Goal: Information Seeking & Learning: Check status

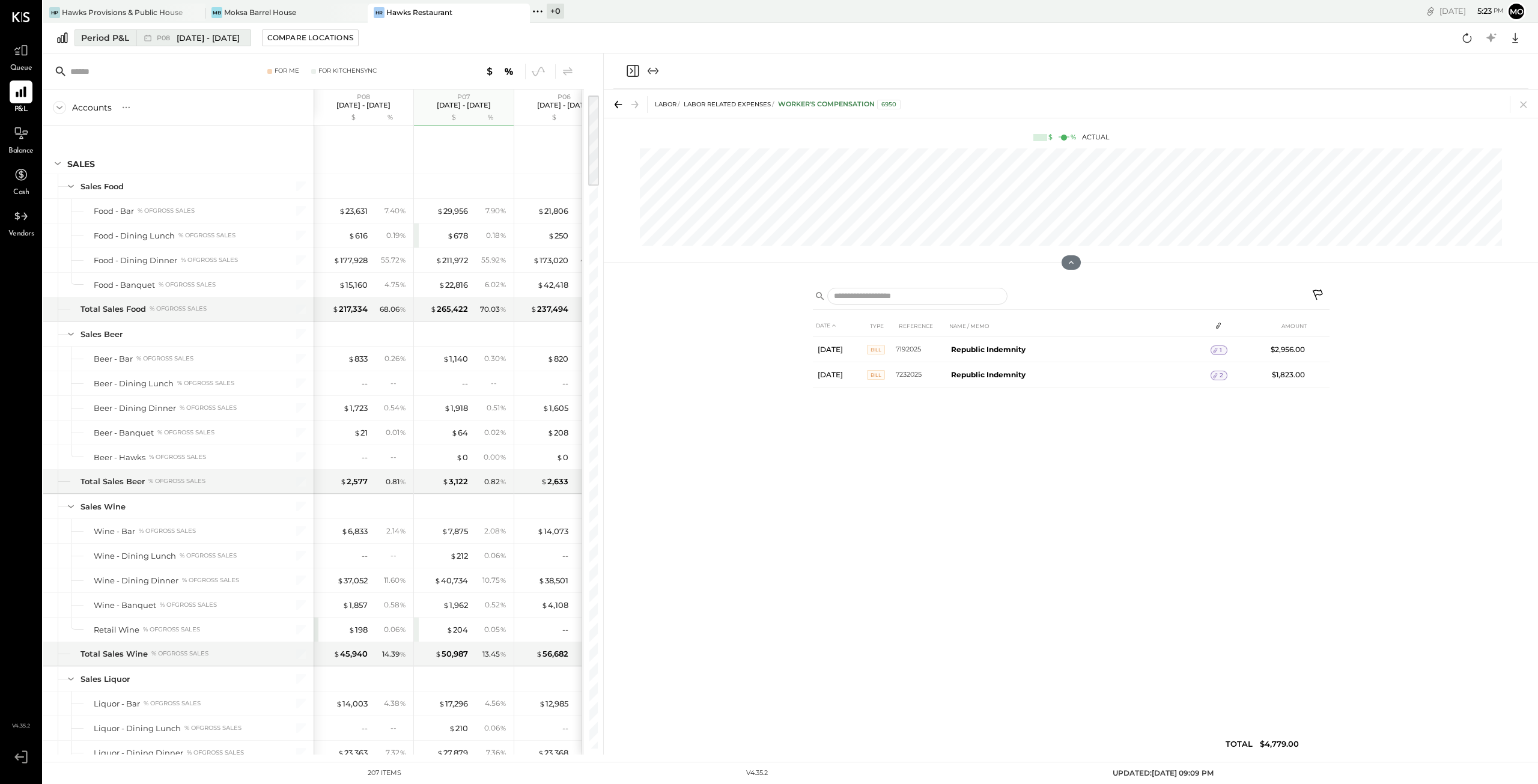
click at [180, 37] on span "[DATE] - [DATE]" at bounding box center [208, 38] width 63 height 12
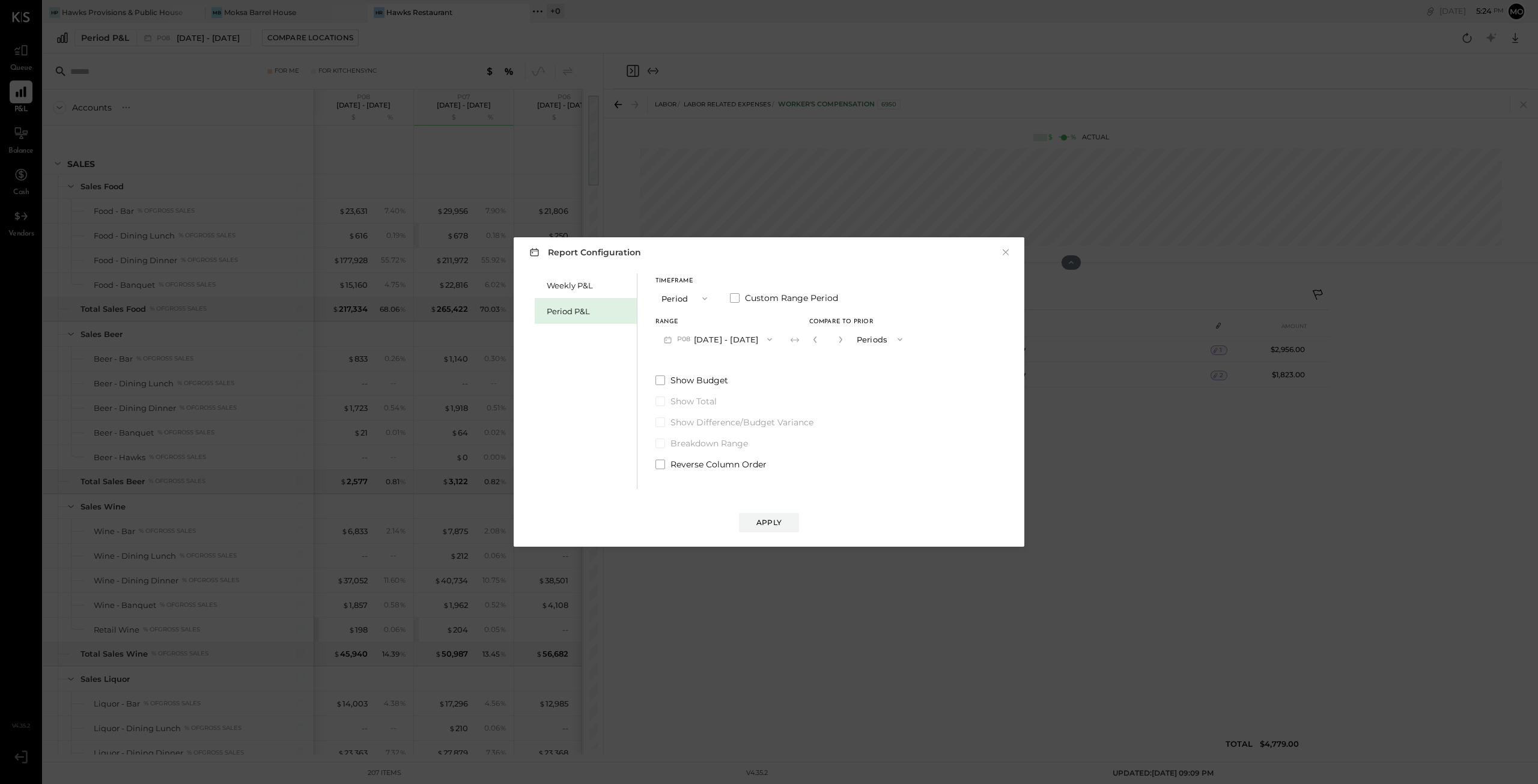
click at [704, 297] on icon "button" at bounding box center [704, 298] width 10 height 10
click at [676, 361] on span "Year" at bounding box center [673, 362] width 16 height 8
click at [703, 298] on icon "button" at bounding box center [704, 298] width 4 height 3
click at [730, 297] on span at bounding box center [734, 297] width 10 height 10
click at [704, 298] on icon "button" at bounding box center [704, 298] width 10 height 10
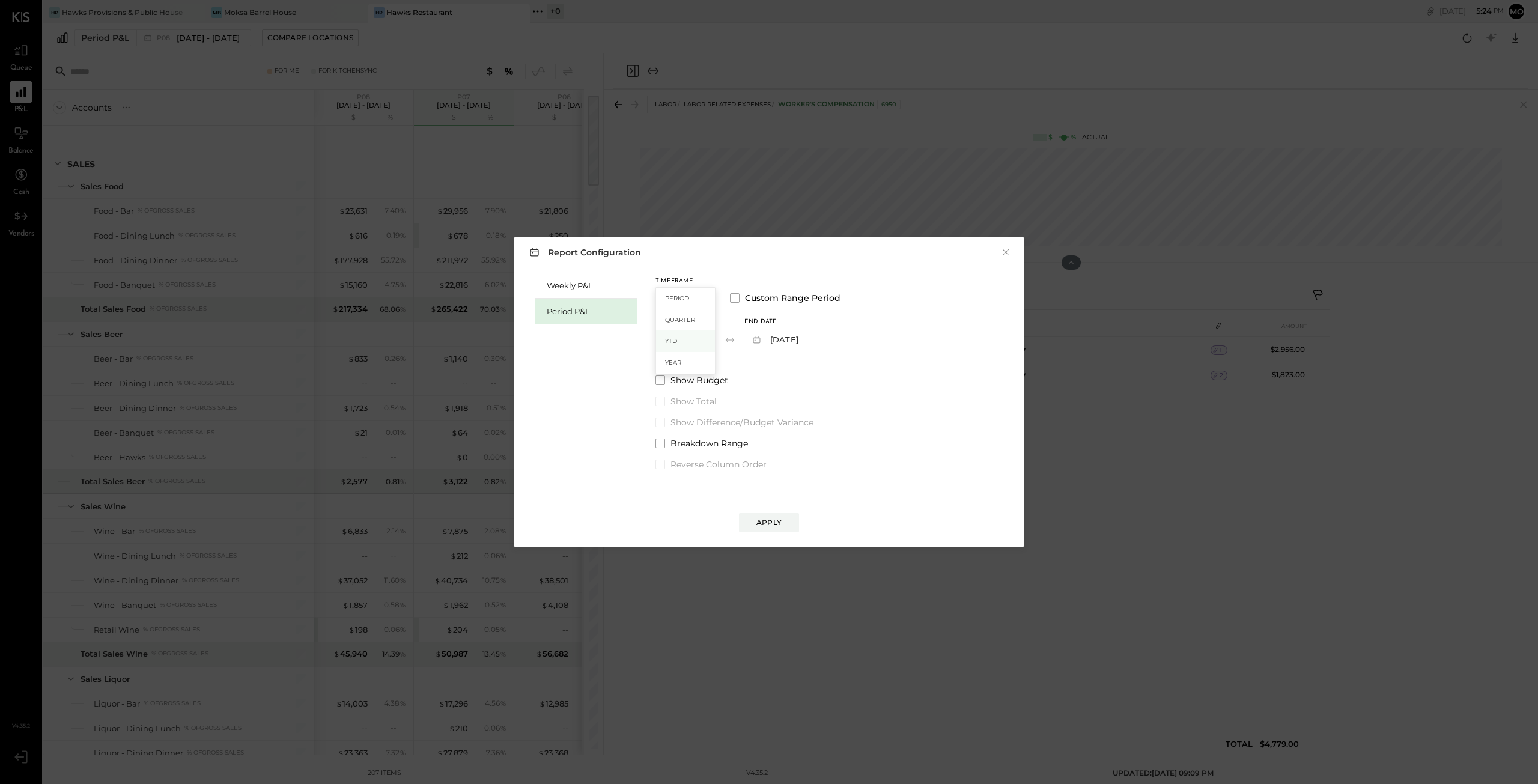
click at [674, 339] on span "YTD" at bounding box center [671, 340] width 12 height 8
click at [702, 298] on icon "button" at bounding box center [704, 298] width 10 height 10
click at [679, 297] on span "Period" at bounding box center [677, 297] width 24 height 8
click at [766, 339] on icon "button" at bounding box center [769, 339] width 10 height 10
click at [733, 297] on span at bounding box center [734, 297] width 10 height 10
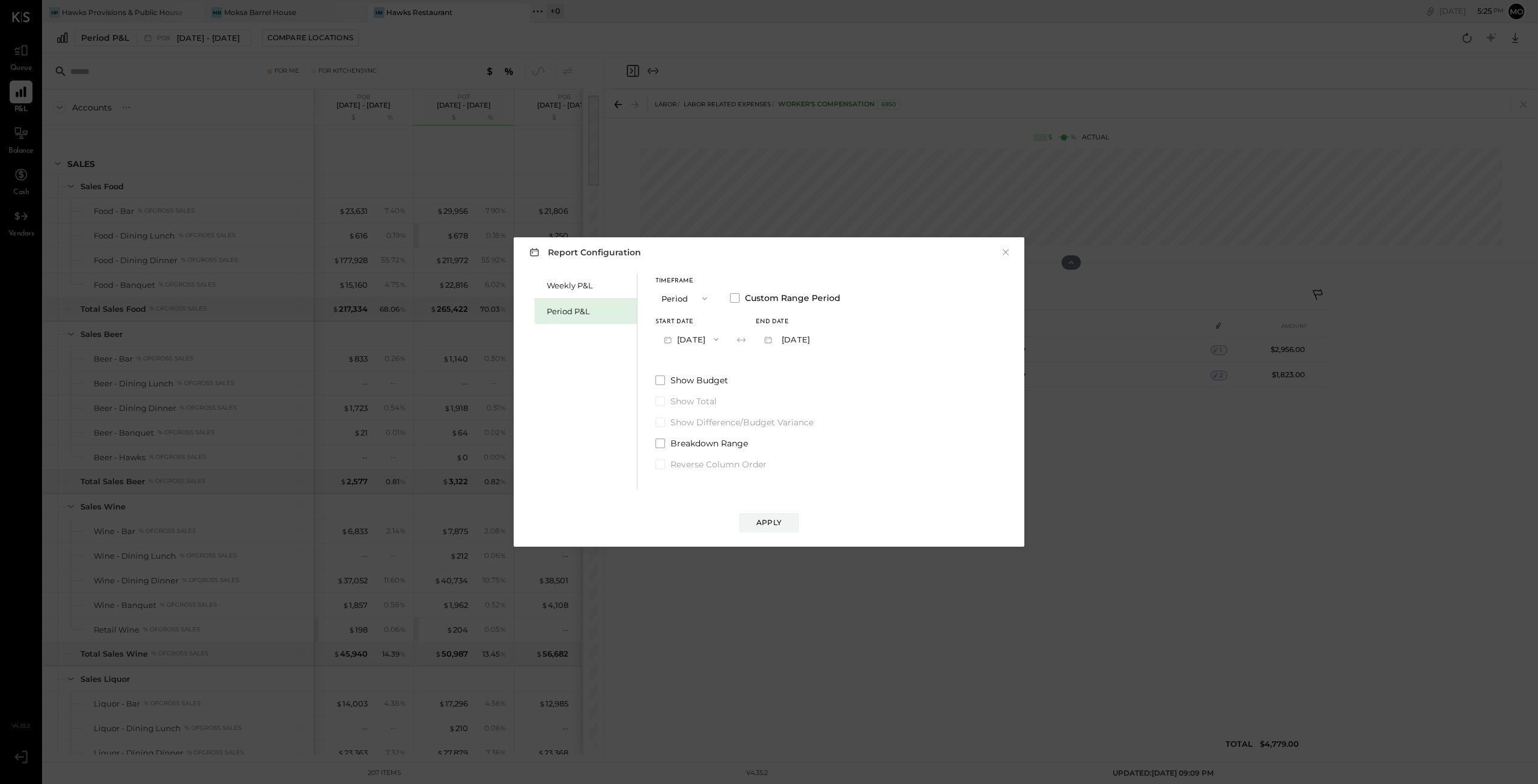
click at [695, 341] on button "[DATE]" at bounding box center [691, 338] width 71 height 22
click at [690, 523] on span "[DATE]" at bounding box center [682, 525] width 25 height 10
click at [805, 339] on button "[DATE]" at bounding box center [791, 338] width 71 height 22
click at [796, 398] on span "[DATE]" at bounding box center [782, 399] width 25 height 10
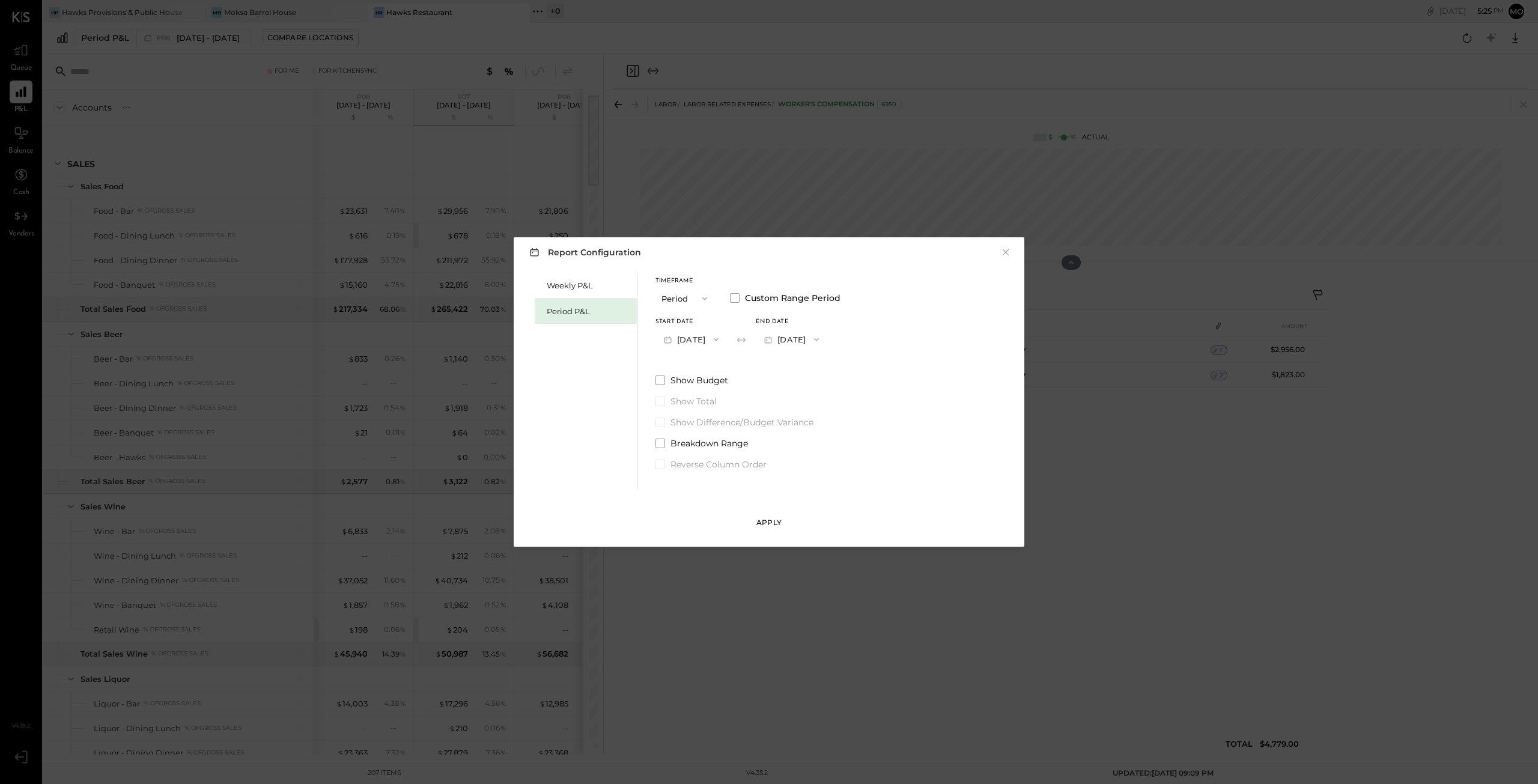
click at [762, 519] on div "Apply" at bounding box center [769, 521] width 25 height 10
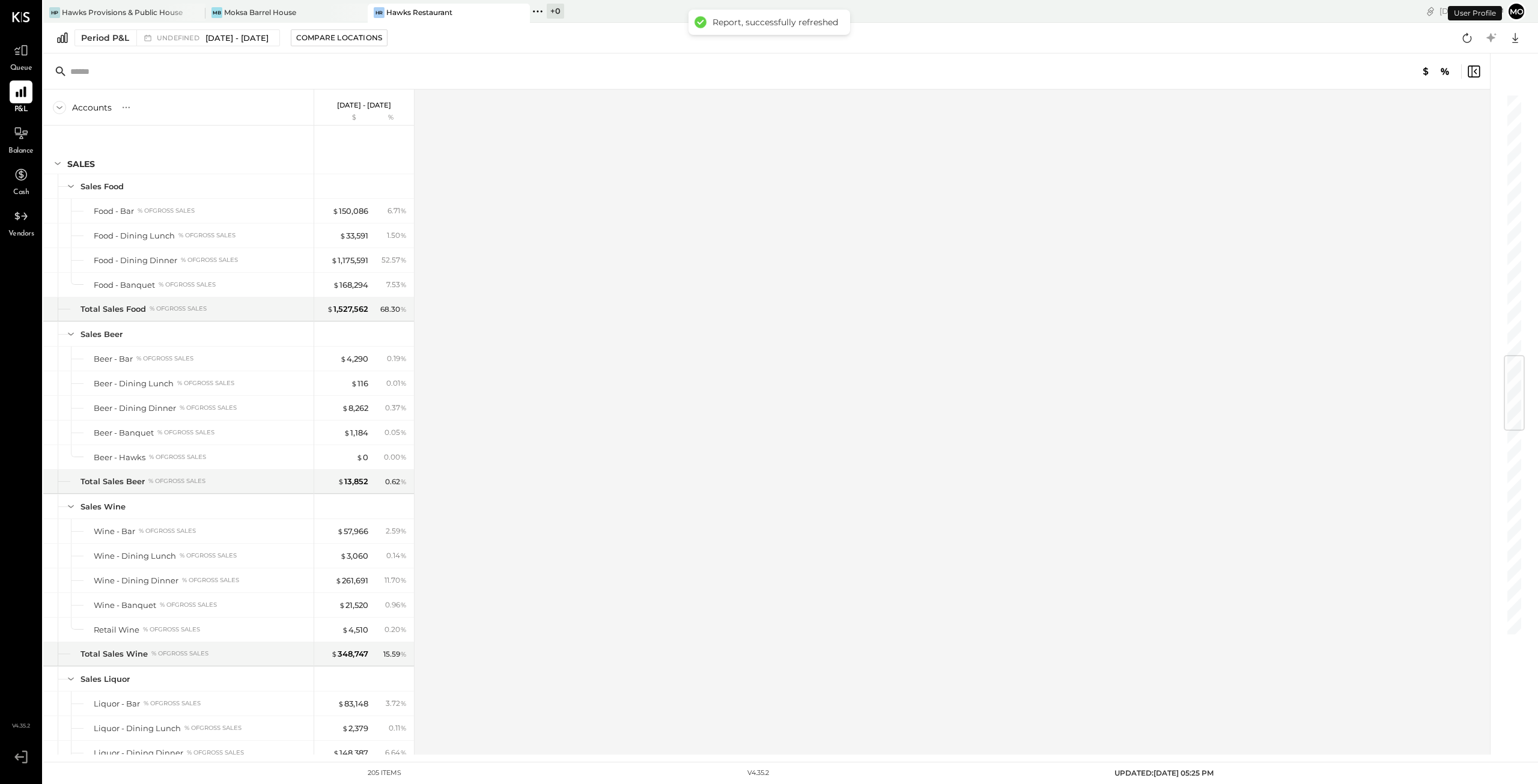
scroll to position [2175, 0]
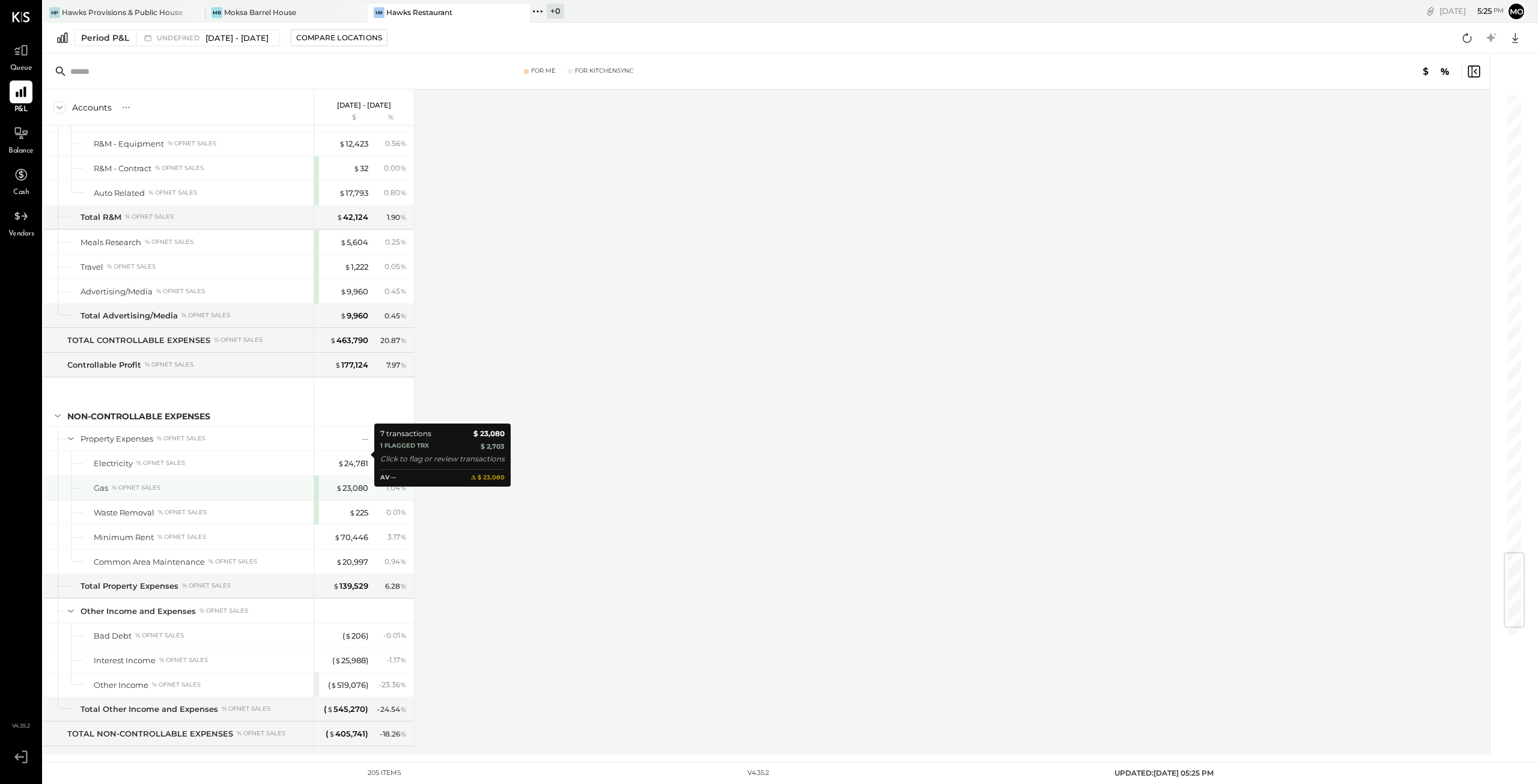
scroll to position [3868, 0]
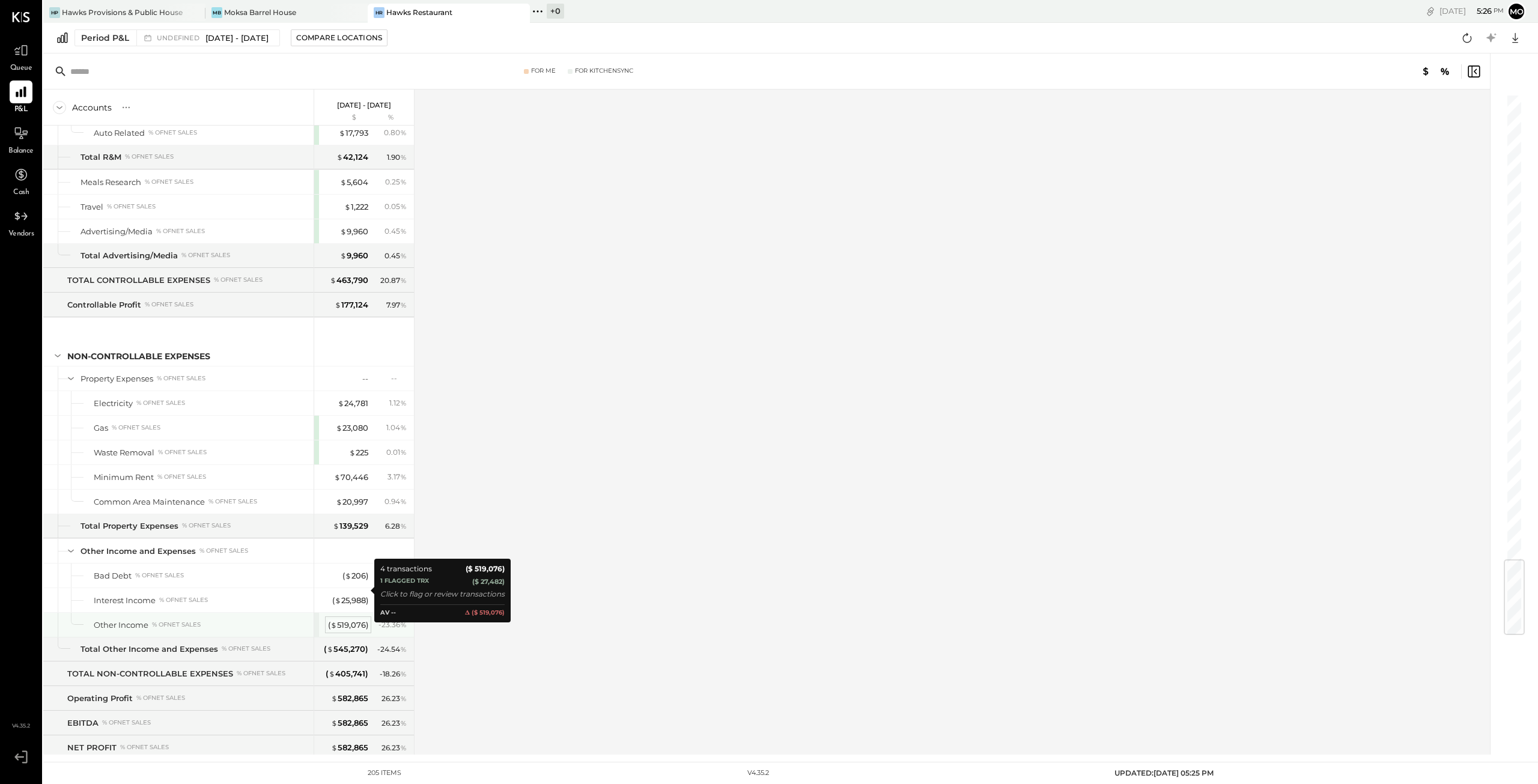
click at [352, 619] on div "( $ 519,076 )" at bounding box center [347, 624] width 40 height 12
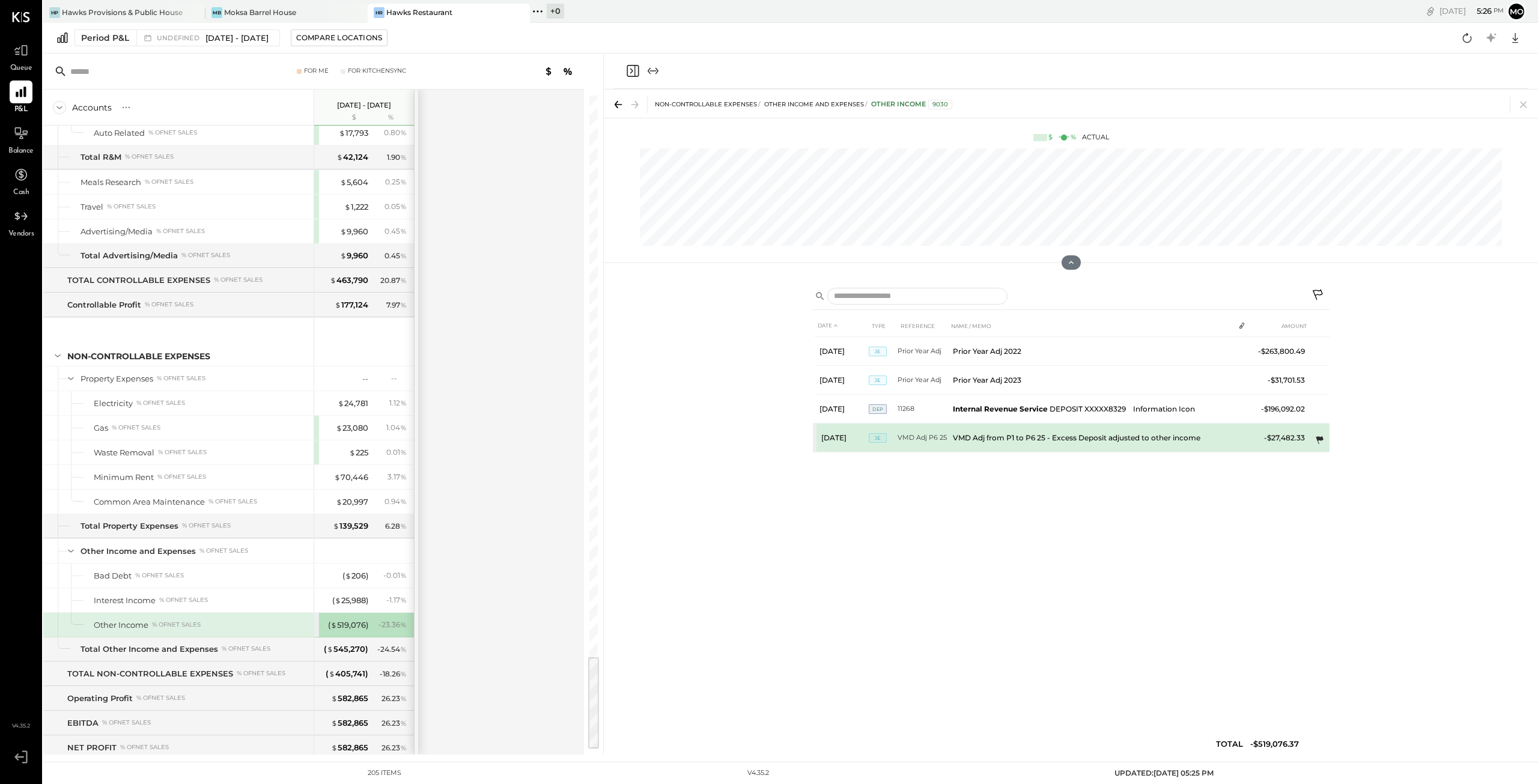
click at [1320, 436] on icon at bounding box center [1319, 440] width 8 height 8
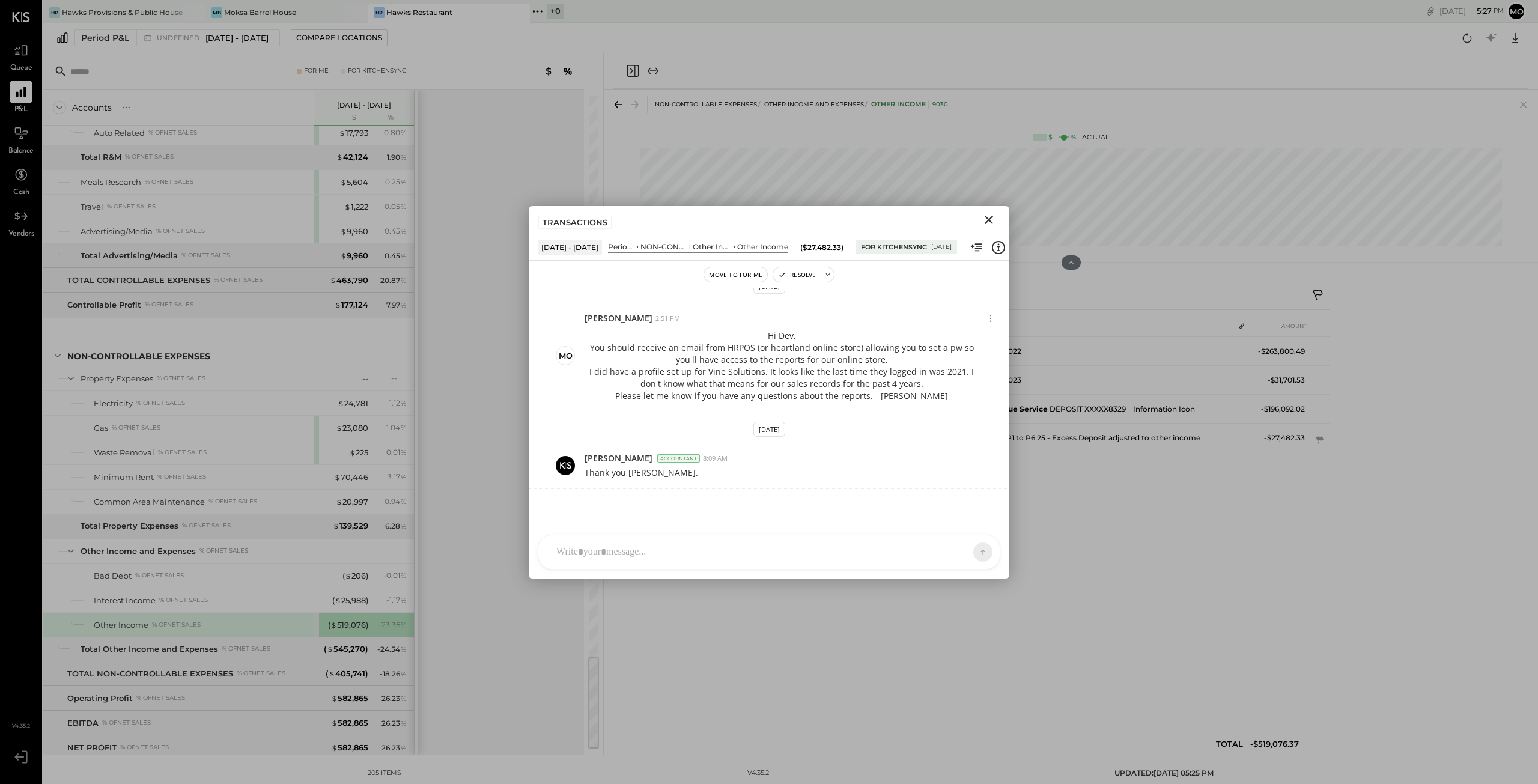
scroll to position [765, 0]
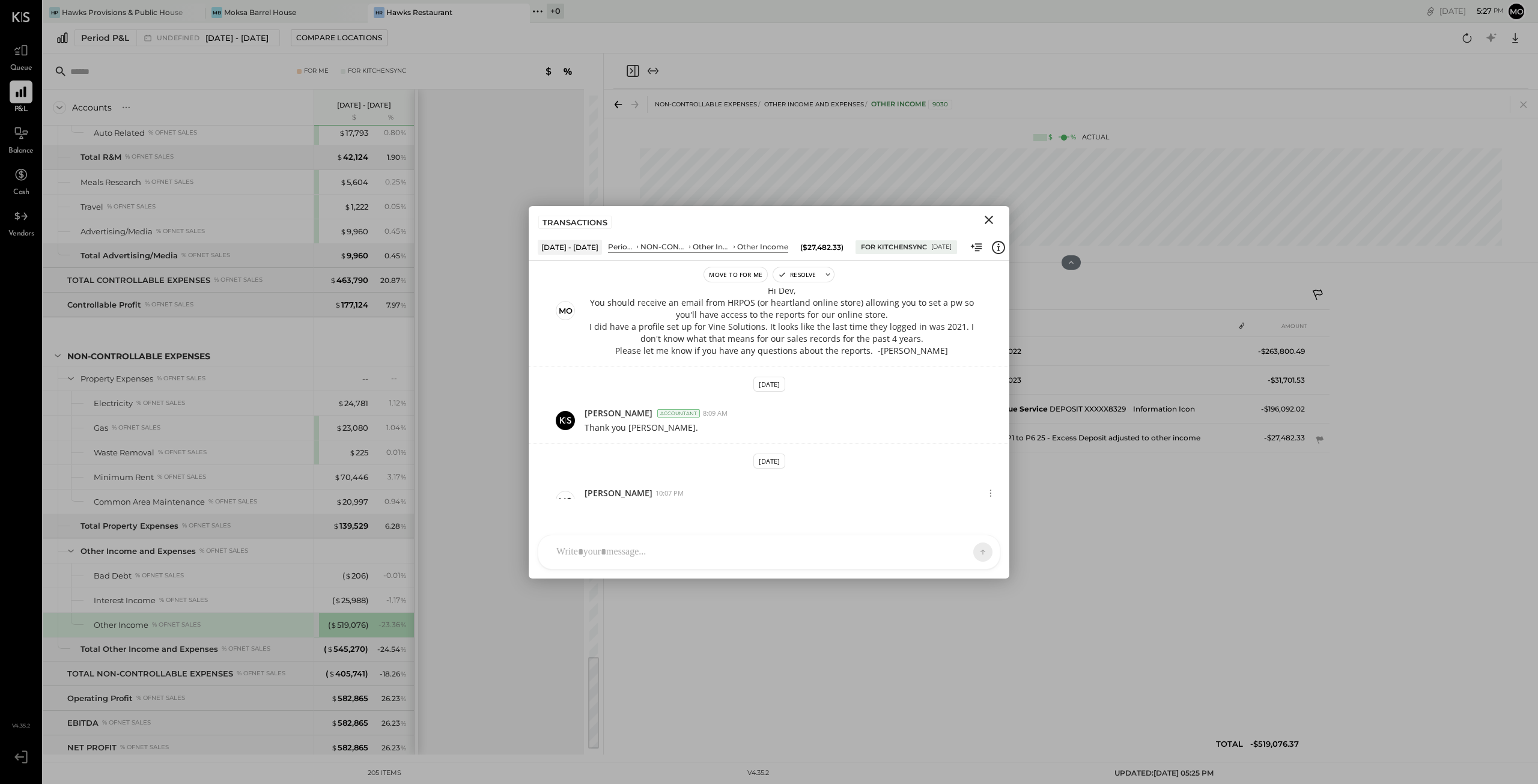
click at [646, 556] on div "[PERSON_NAME] [PERSON_NAME] [PERSON_NAME] R [PERSON_NAME] M [PERSON_NAME] J [PE…" at bounding box center [768, 551] width 463 height 35
click at [968, 552] on button at bounding box center [959, 551] width 44 height 18
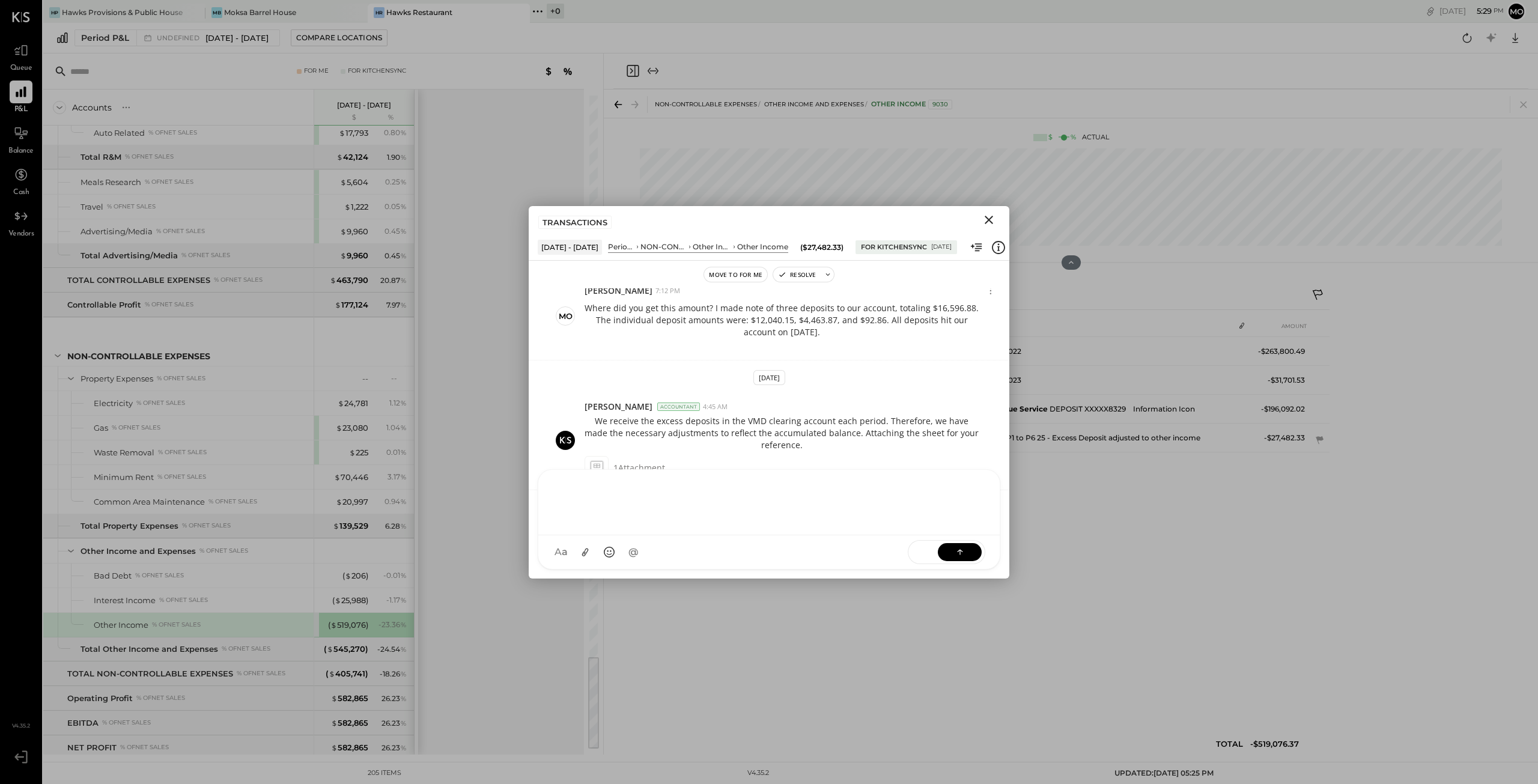
scroll to position [0, 0]
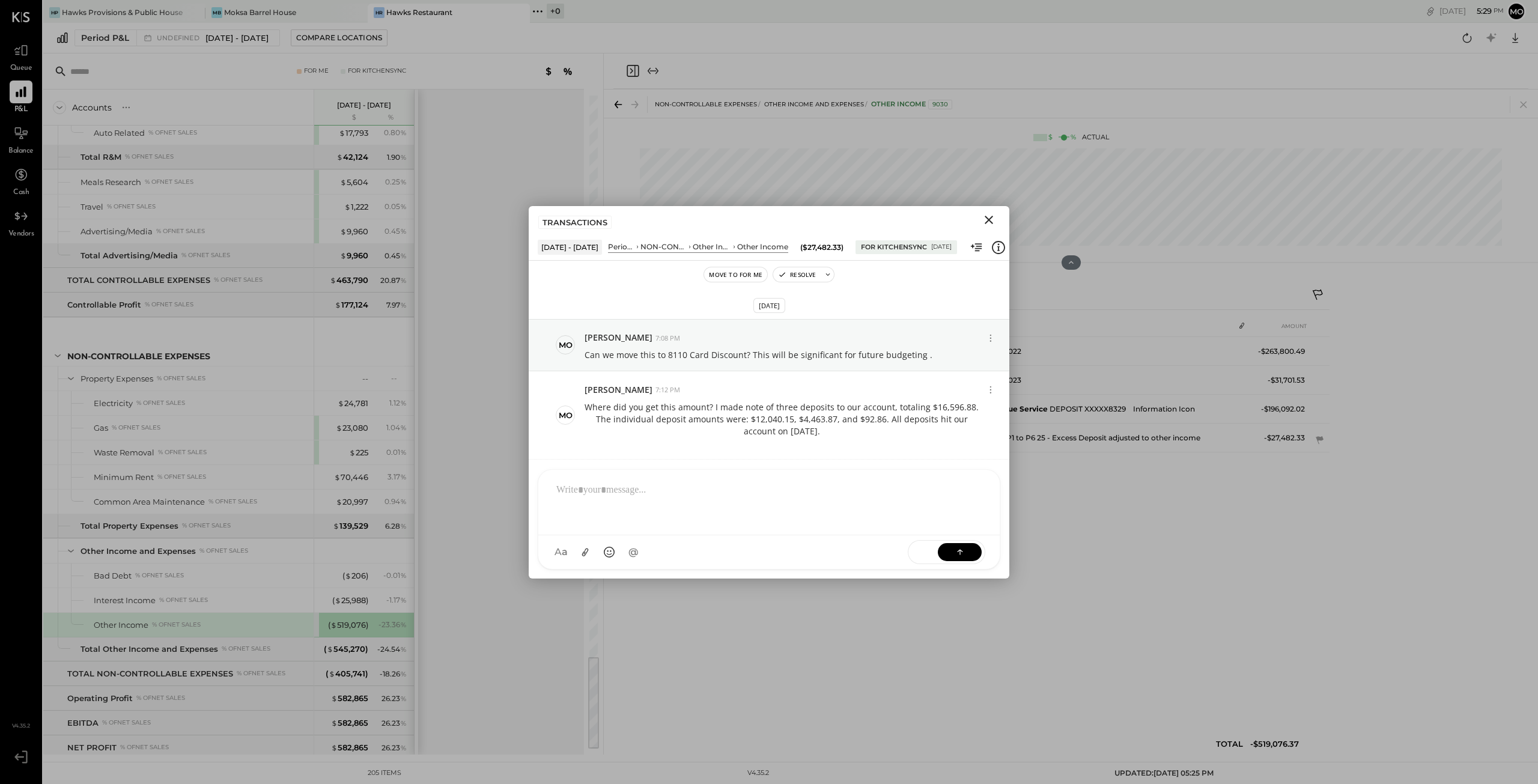
click at [987, 217] on icon "Close" at bounding box center [988, 219] width 8 height 8
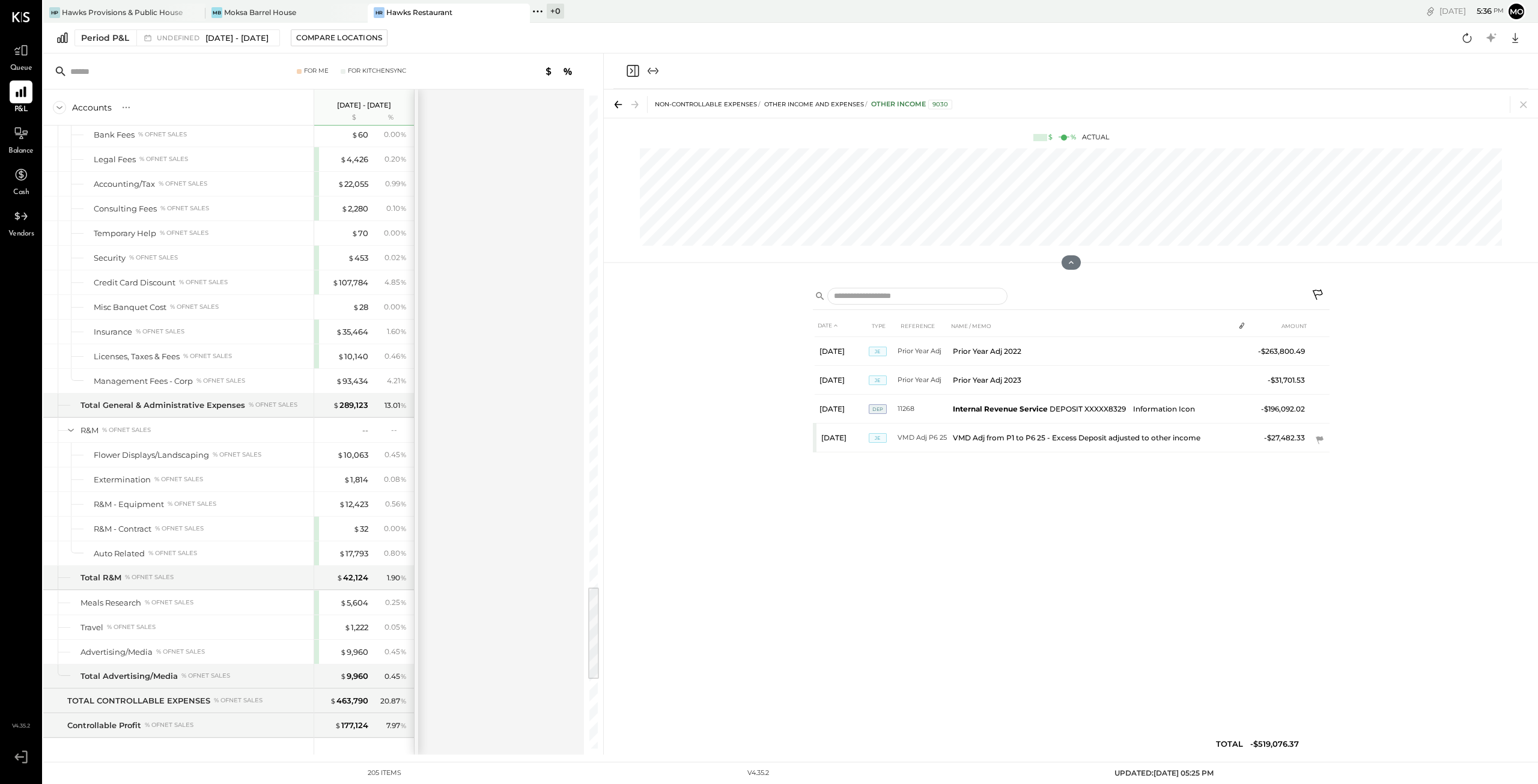
scroll to position [2607, 0]
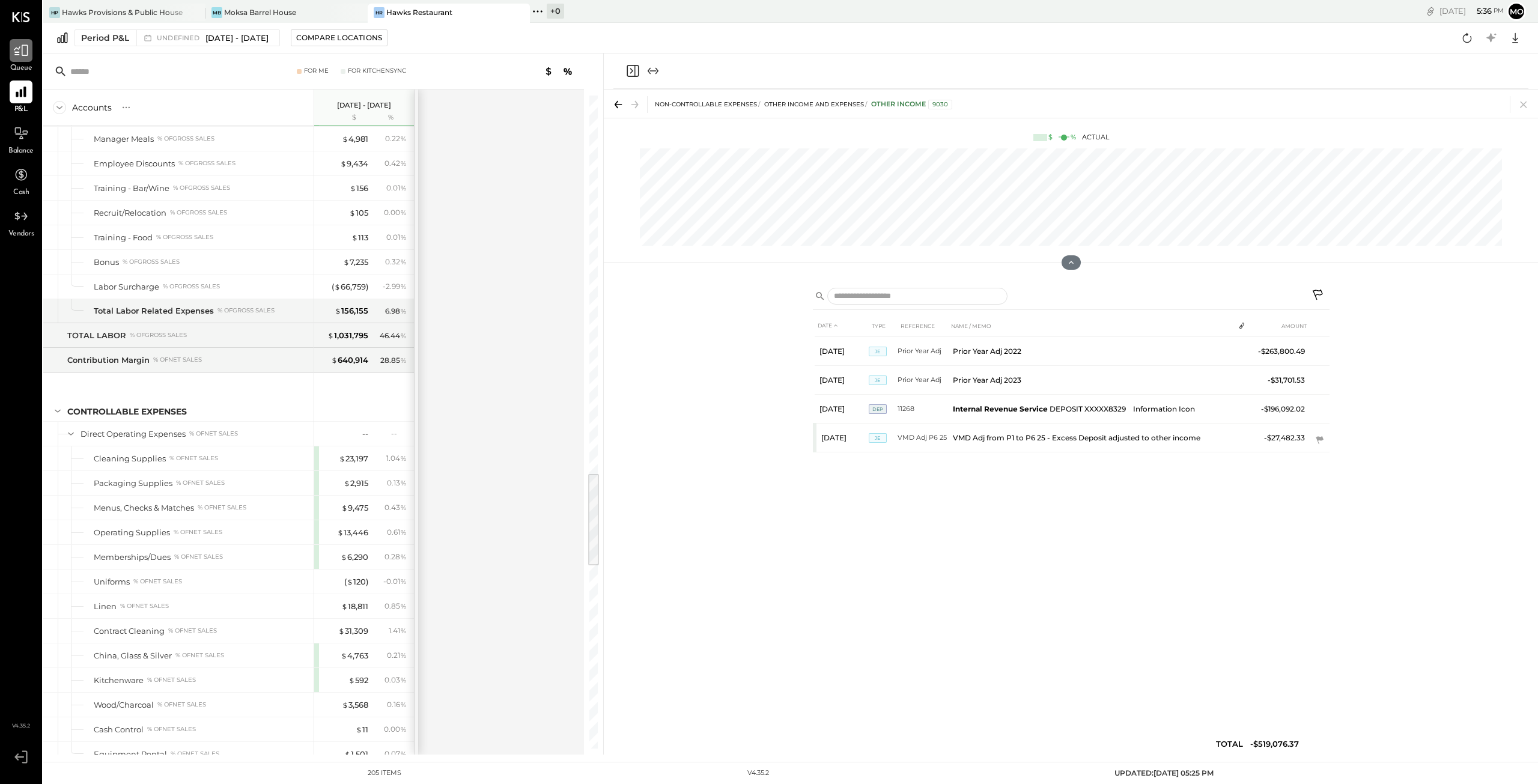
click at [22, 46] on icon at bounding box center [21, 51] width 14 height 12
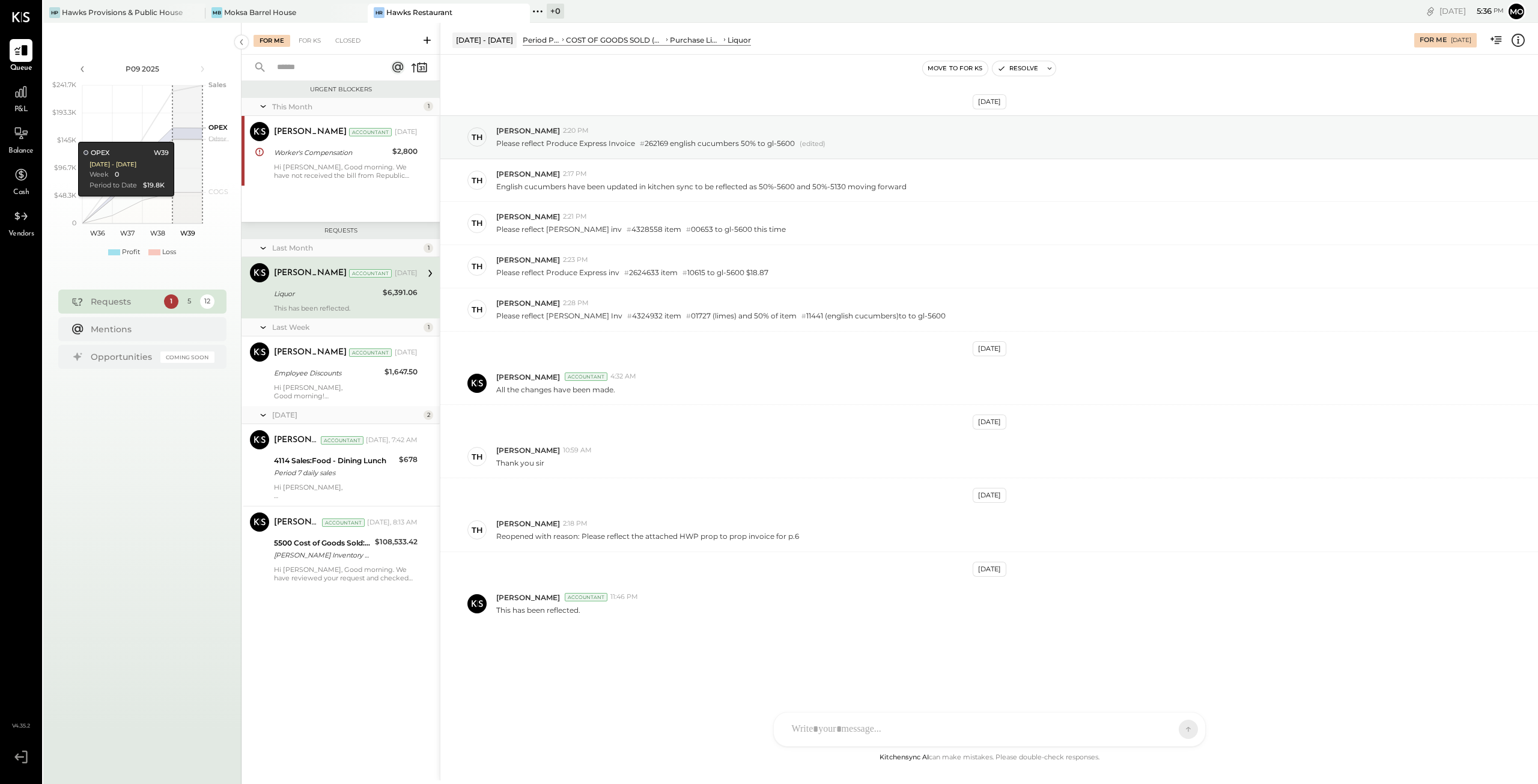
click at [309, 304] on div "This has been reflected." at bounding box center [345, 307] width 144 height 8
click at [283, 384] on p "Hi [PERSON_NAME], Good morning!" at bounding box center [345, 392] width 144 height 17
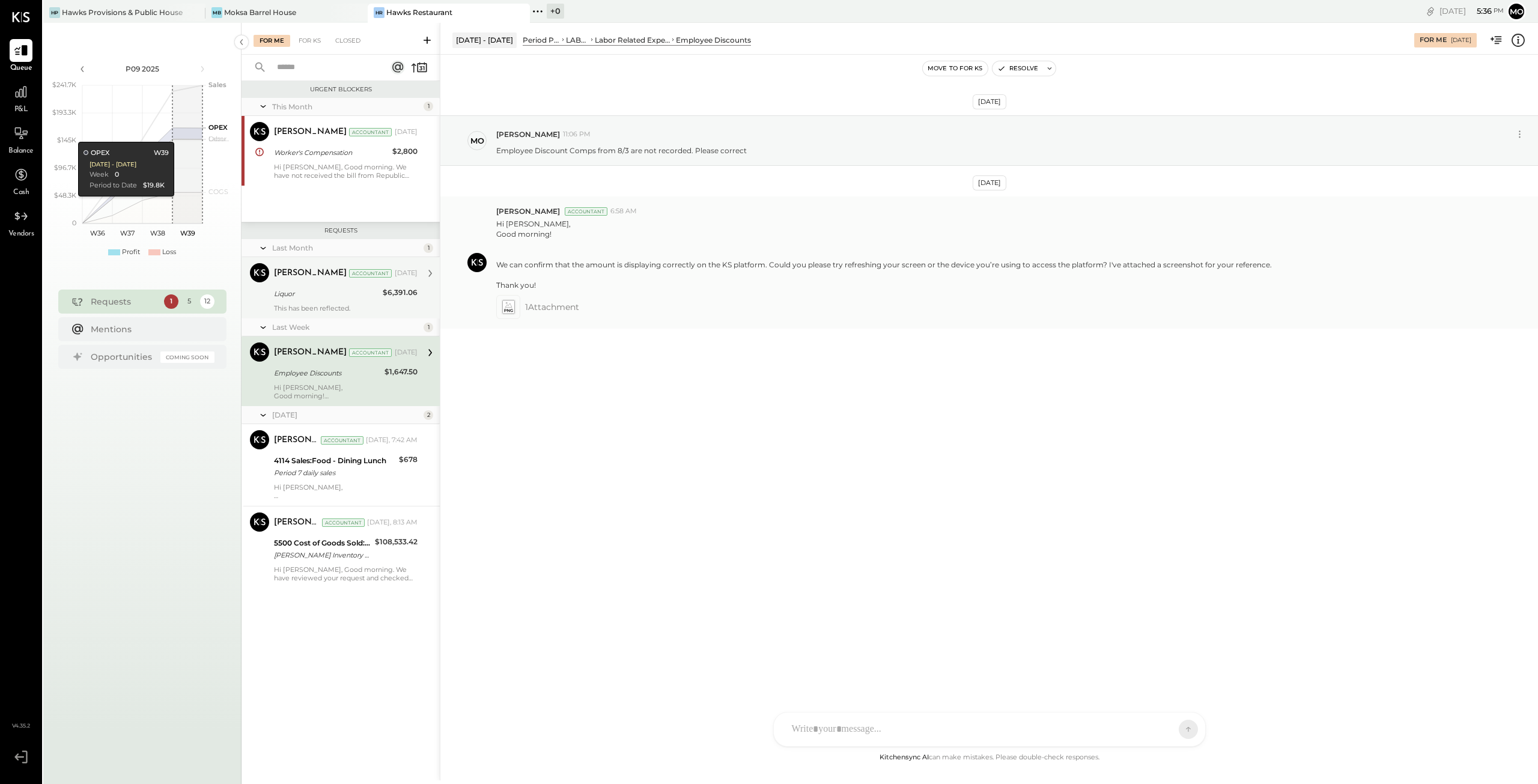
click at [511, 302] on icon at bounding box center [508, 307] width 12 height 14
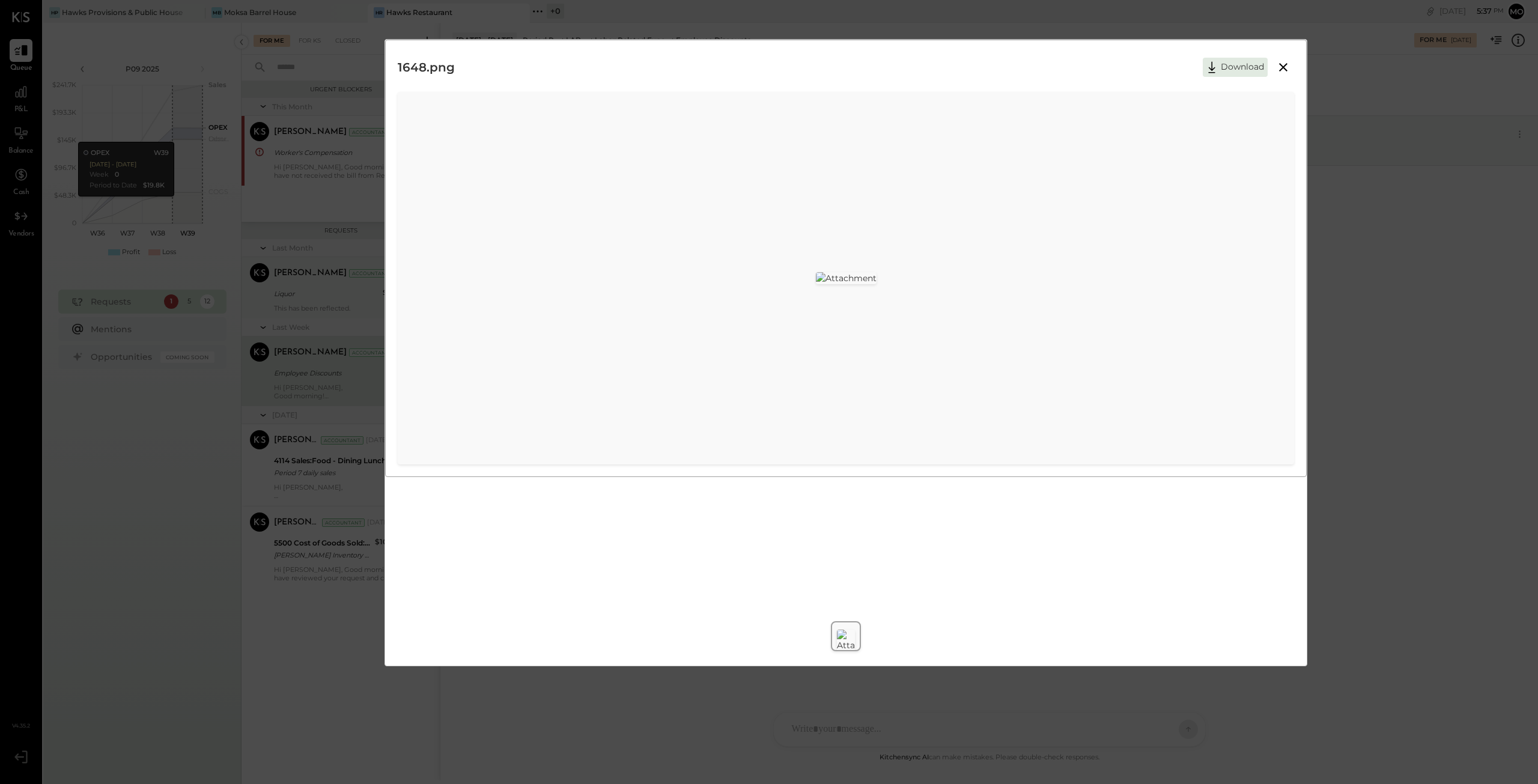
click at [1292, 64] on button at bounding box center [1283, 67] width 21 height 16
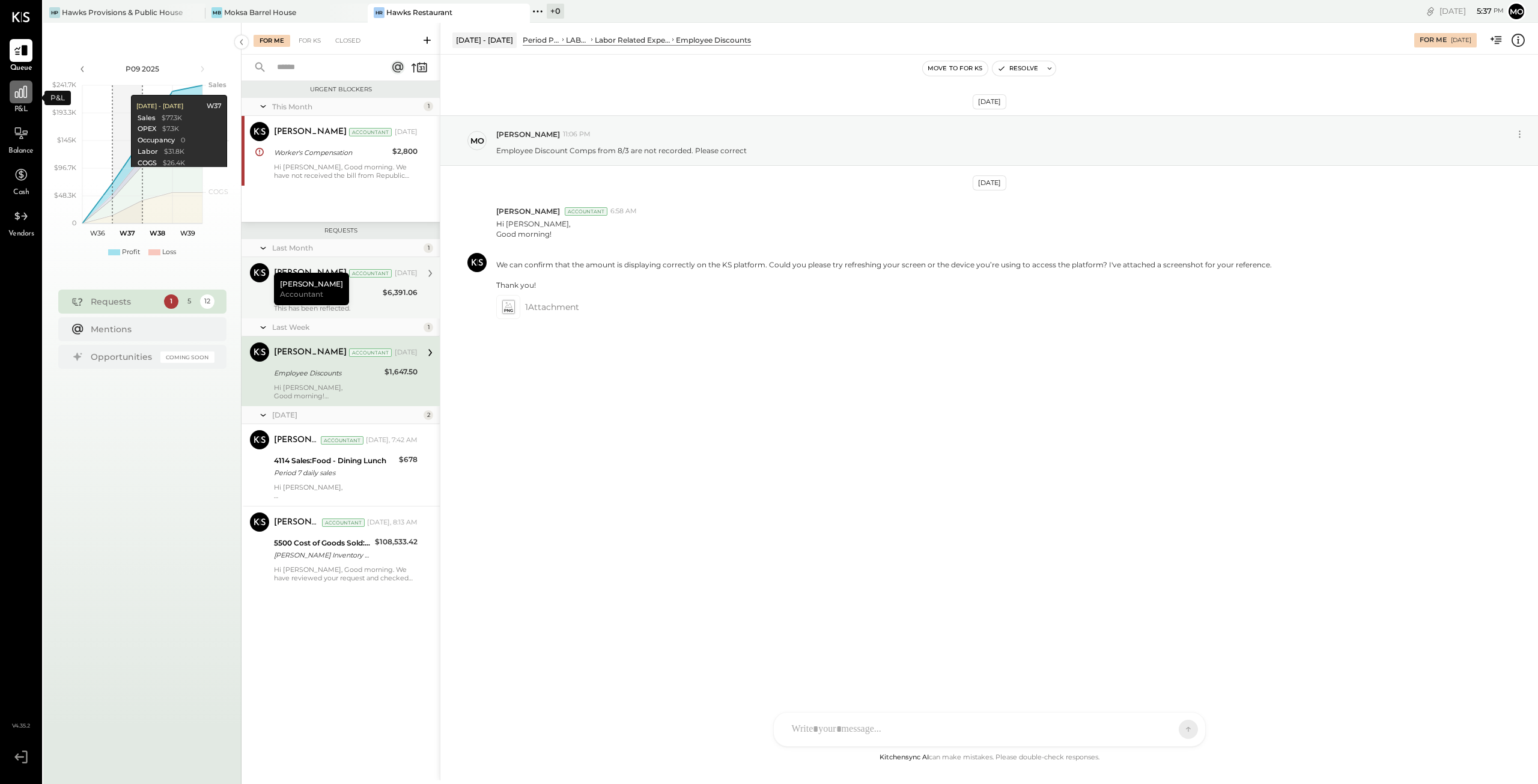
click at [17, 91] on icon at bounding box center [21, 92] width 12 height 12
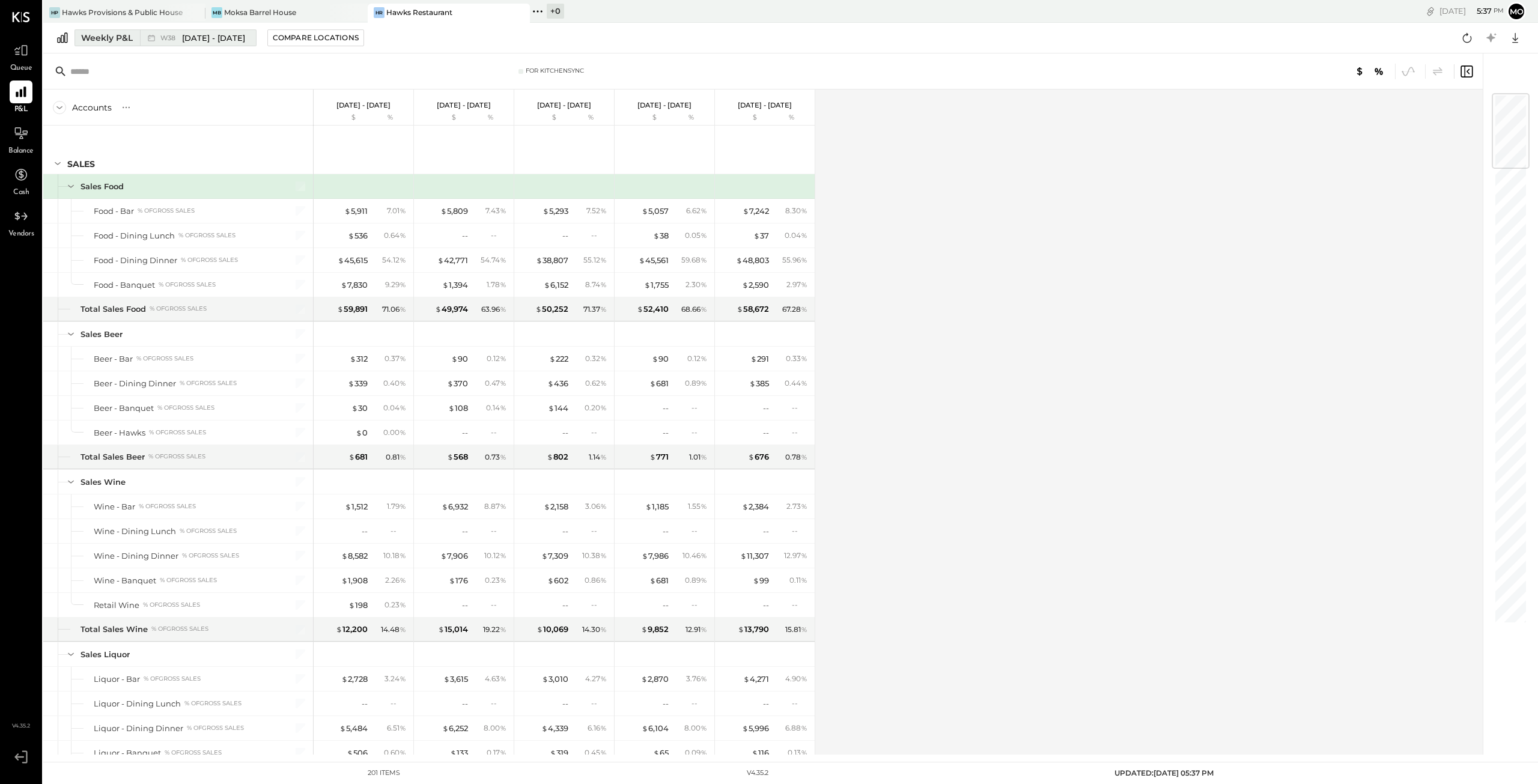
click at [116, 38] on div "Weekly P&L" at bounding box center [107, 38] width 52 height 12
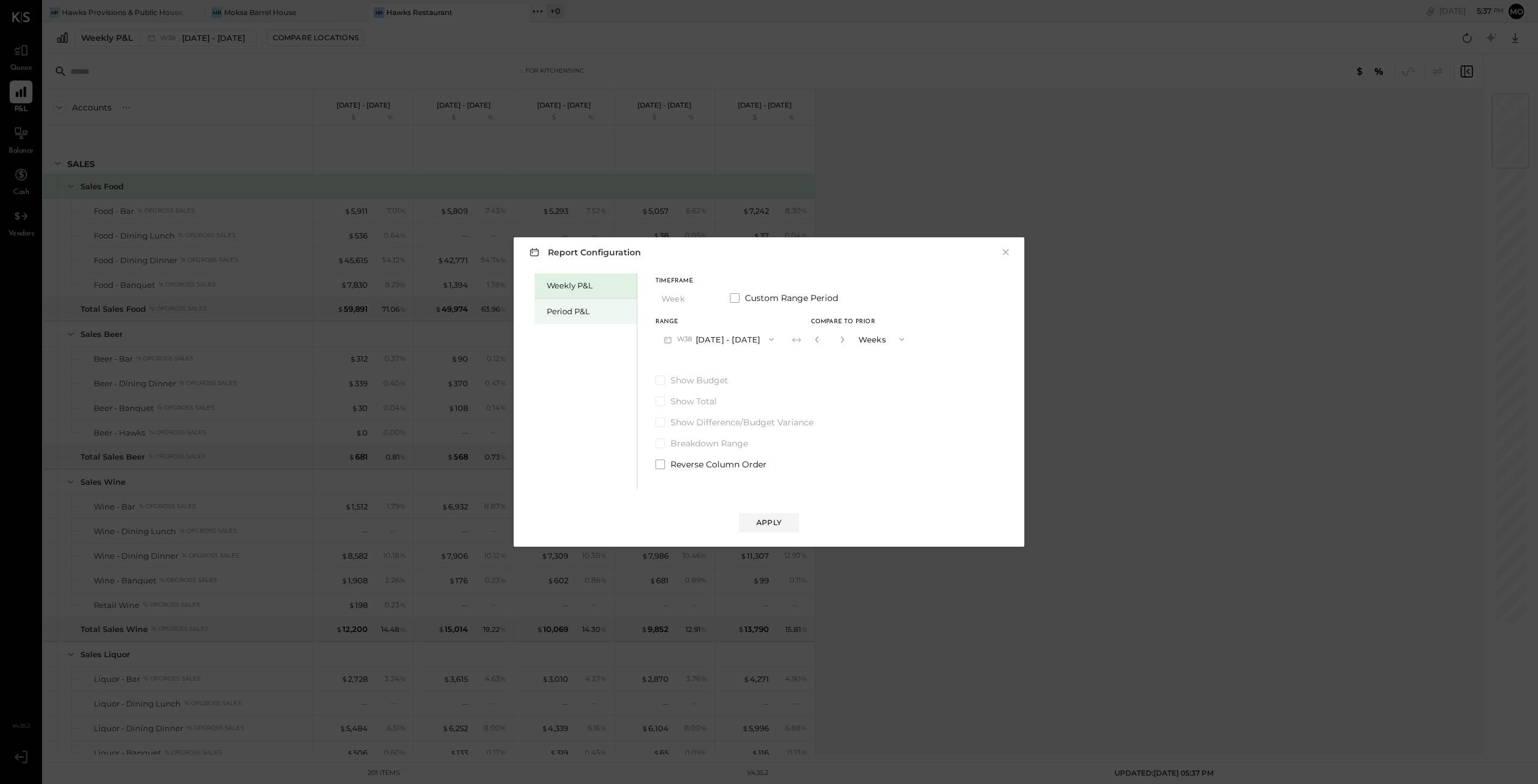
click at [563, 308] on div "Period P&L" at bounding box center [589, 311] width 84 height 12
click at [765, 339] on icon "button" at bounding box center [769, 339] width 10 height 10
click at [723, 386] on span "[DATE] - [DATE]" at bounding box center [712, 391] width 57 height 10
click at [669, 341] on icon "button" at bounding box center [668, 339] width 12 height 12
click at [695, 365] on span "[DATE] - [DATE]" at bounding box center [712, 366] width 57 height 10
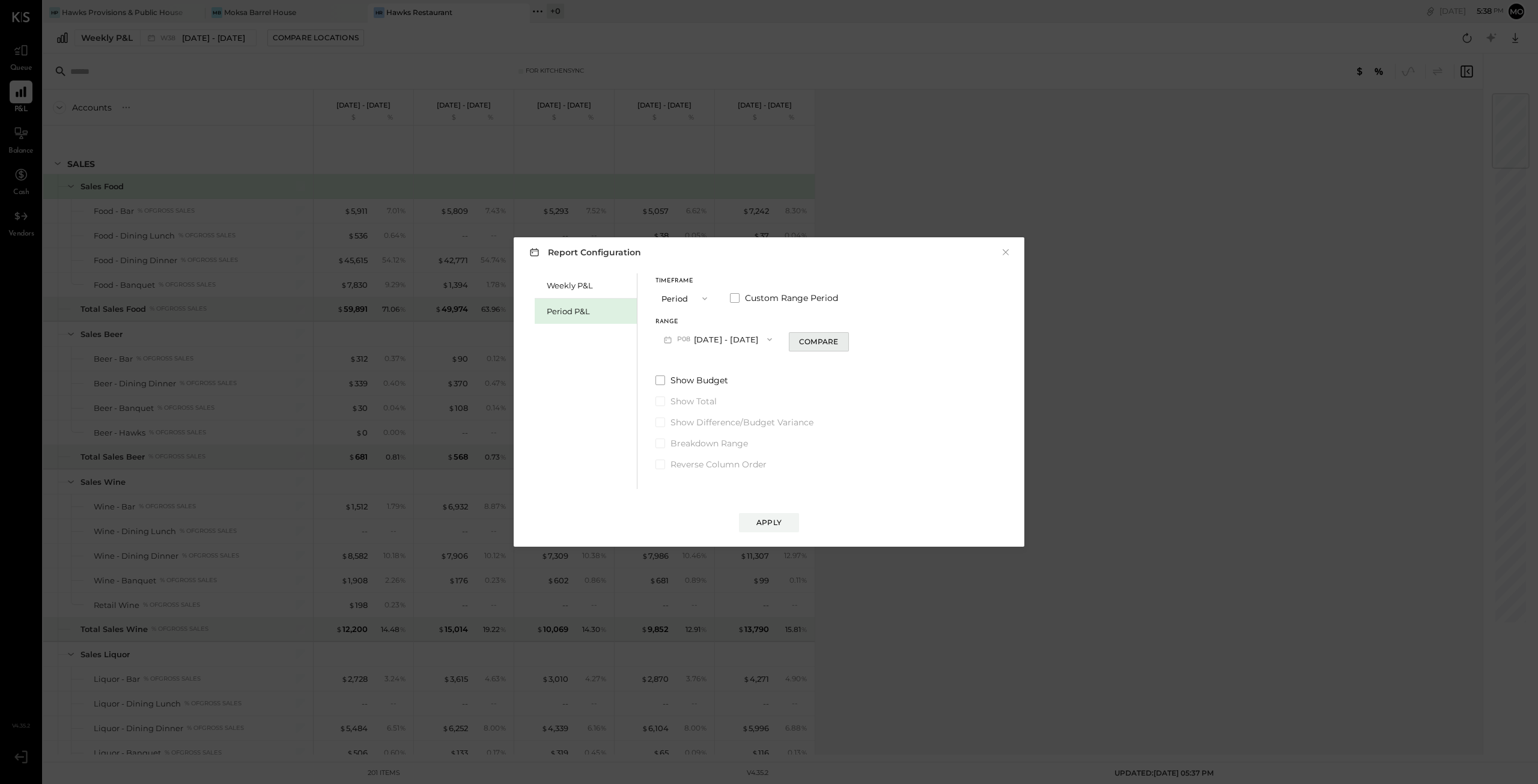
click at [830, 339] on div "Compare" at bounding box center [819, 341] width 39 height 10
click at [840, 339] on icon "button" at bounding box center [840, 339] width 7 height 7
type input "*"
click at [779, 519] on div "Apply" at bounding box center [769, 521] width 25 height 10
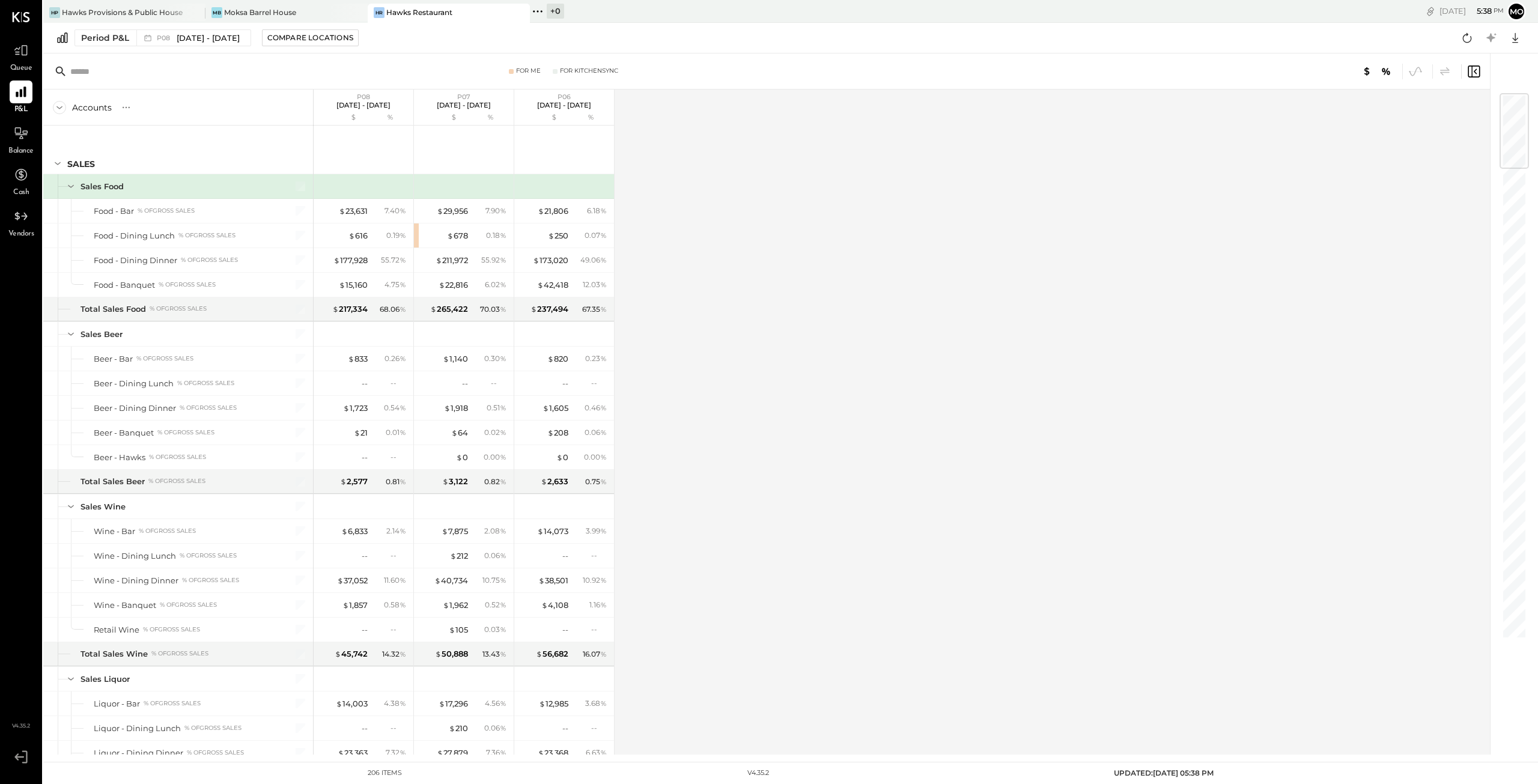
click at [99, 107] on div "Accounts" at bounding box center [91, 107] width 40 height 12
click at [109, 71] on input "text" at bounding box center [164, 71] width 189 height 21
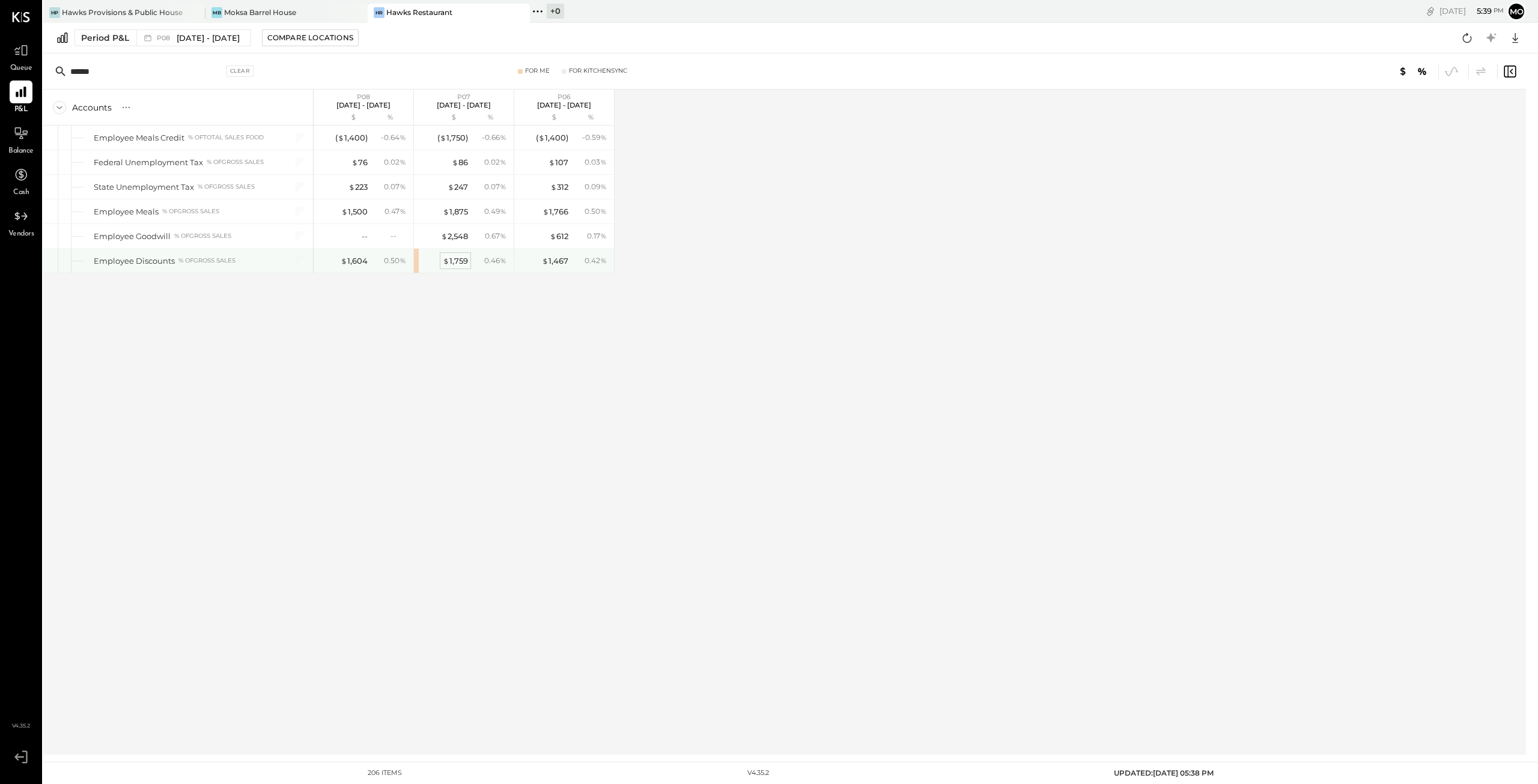
type input "******"
click at [459, 260] on div "$ 1,759" at bounding box center [456, 260] width 25 height 12
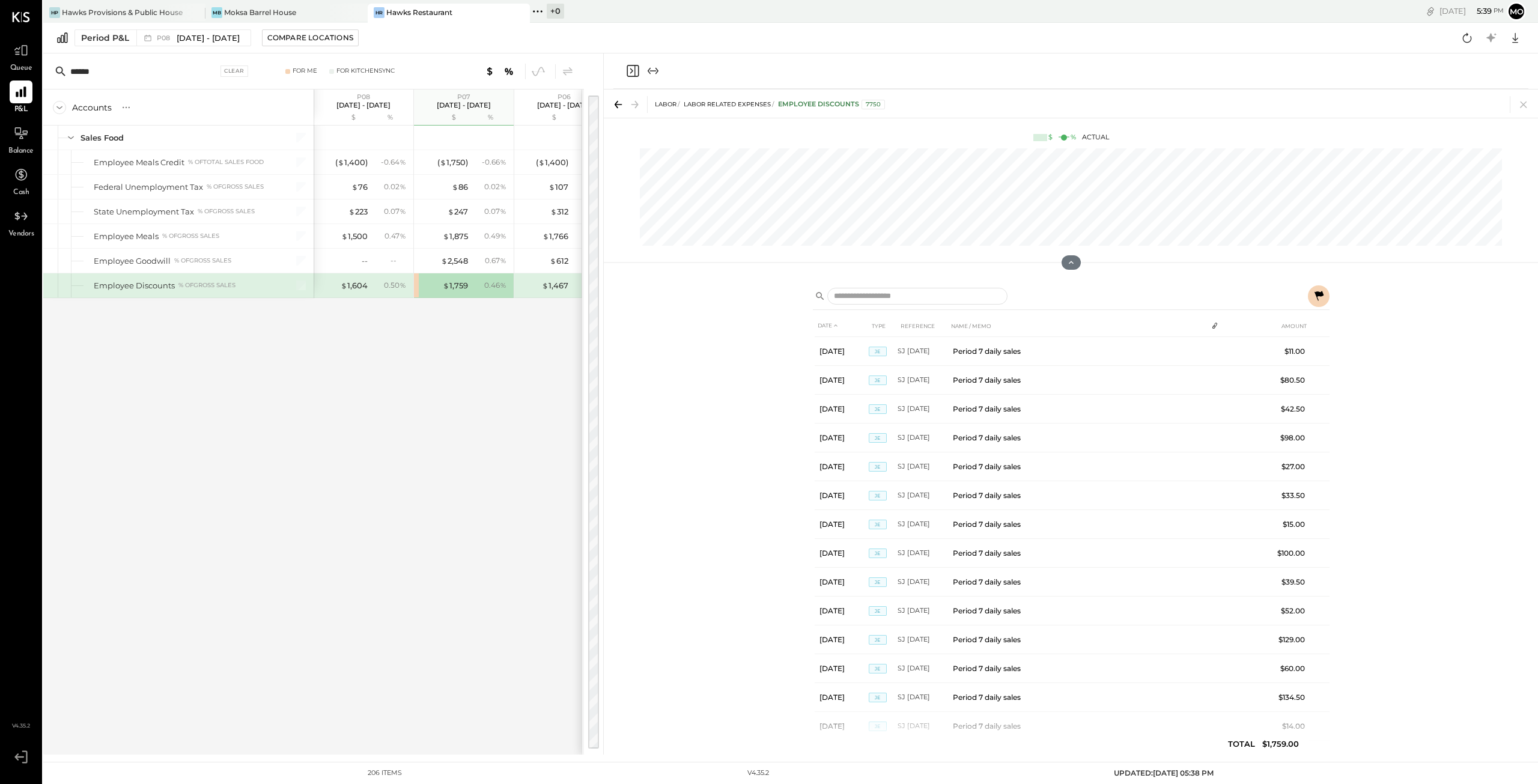
click at [1319, 294] on icon at bounding box center [1319, 295] width 9 height 10
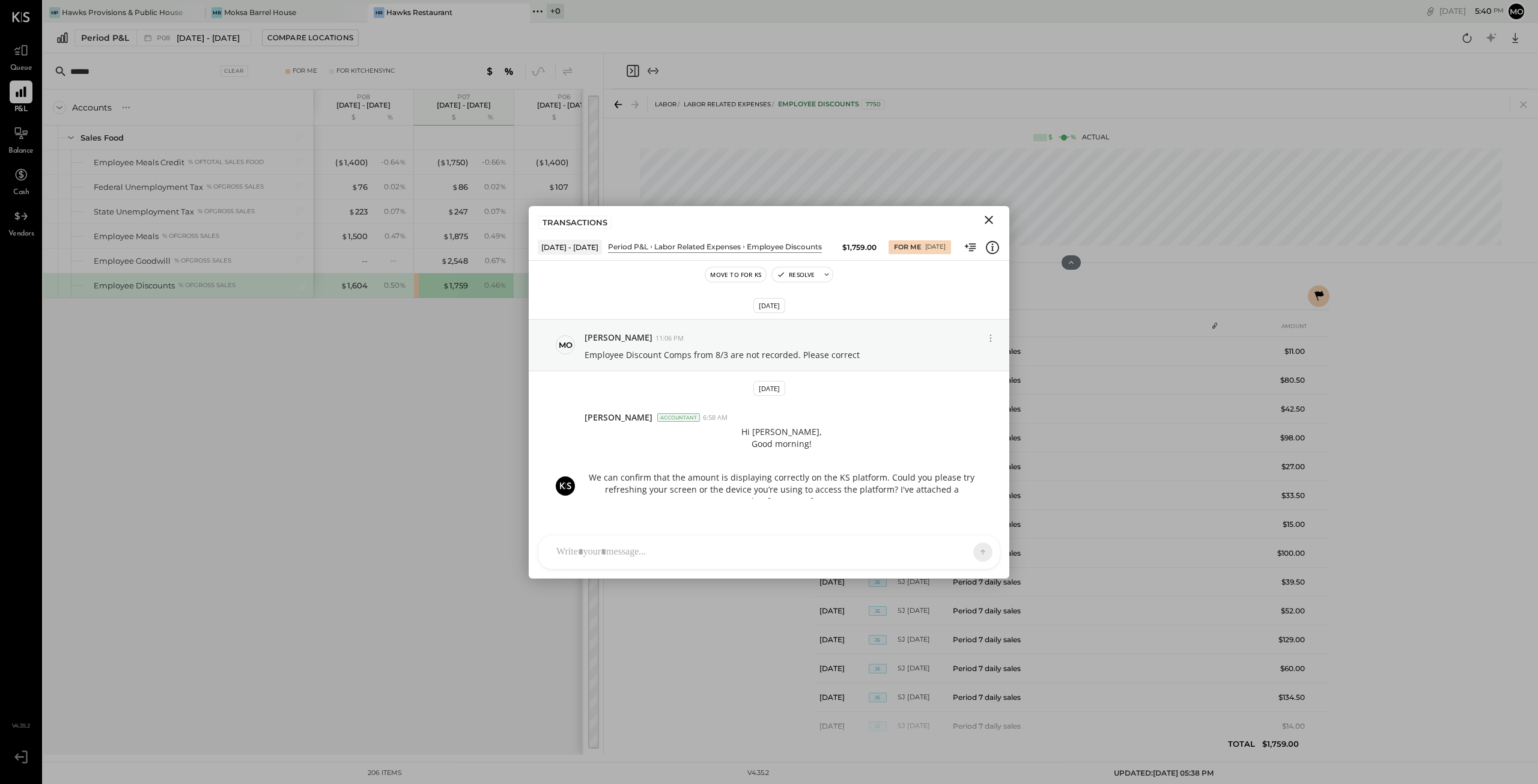
click at [991, 219] on icon "Close" at bounding box center [988, 219] width 14 height 14
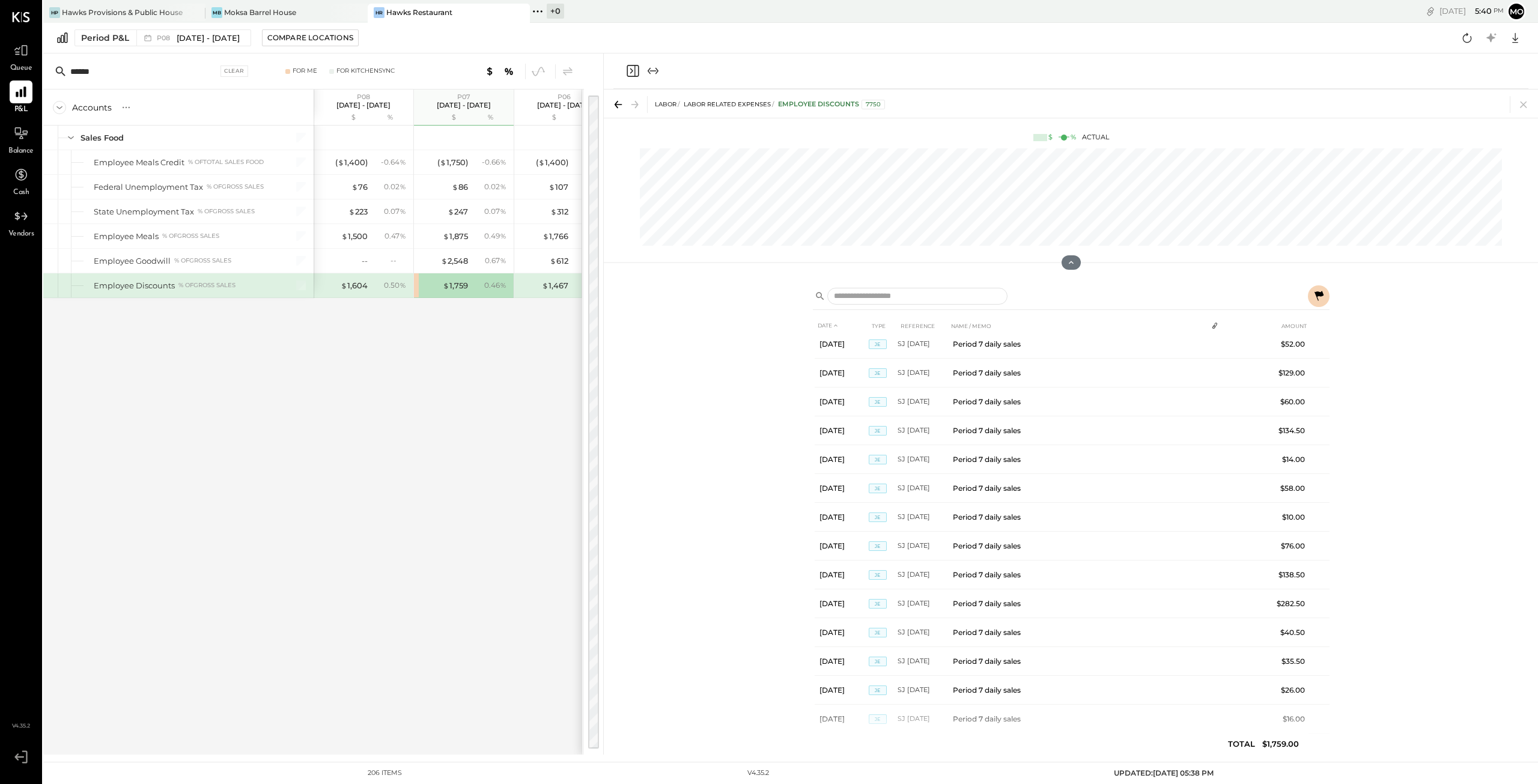
scroll to position [340, 0]
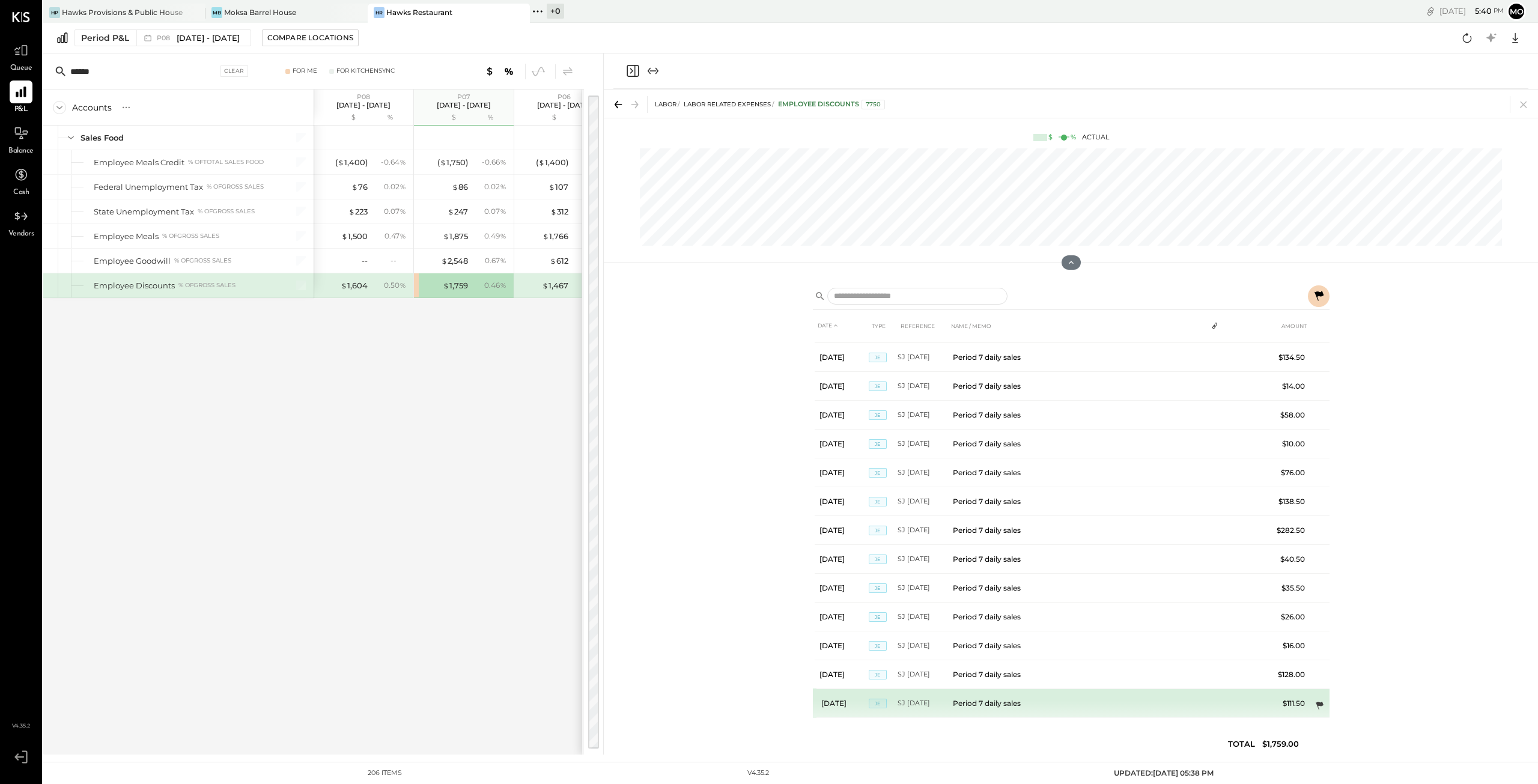
click at [1316, 701] on icon at bounding box center [1319, 705] width 8 height 8
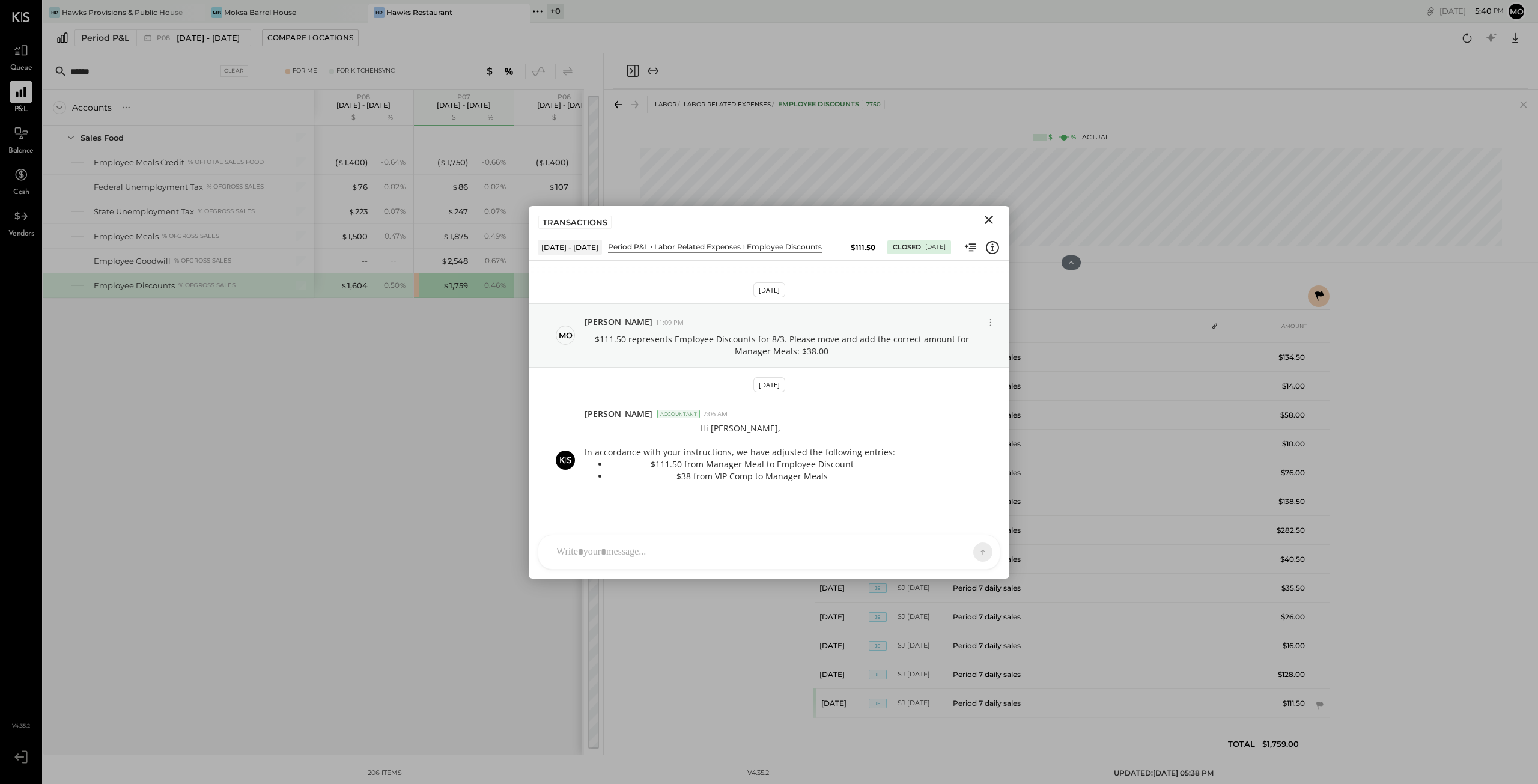
scroll to position [127, 0]
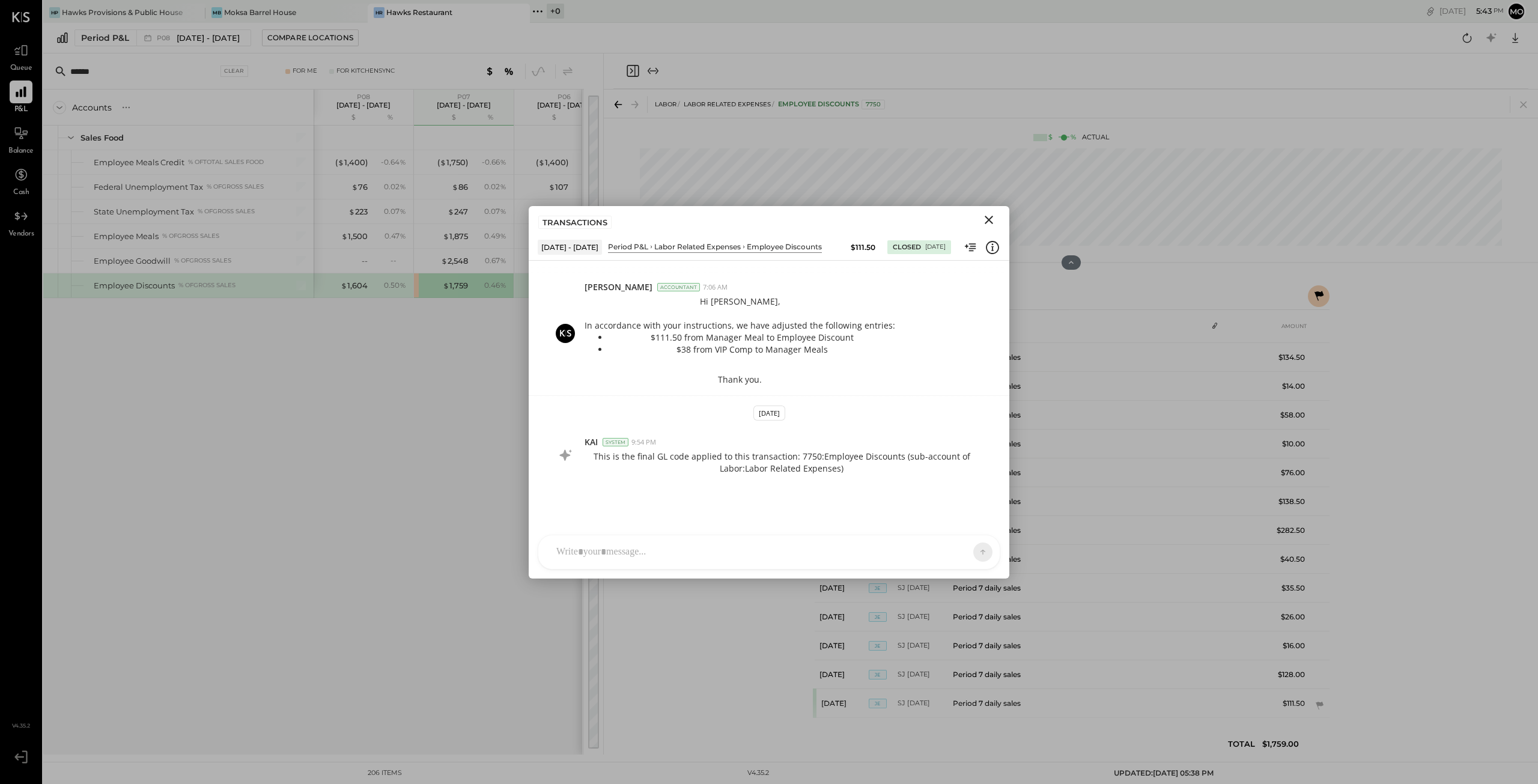
click at [993, 218] on icon "Close" at bounding box center [988, 219] width 14 height 14
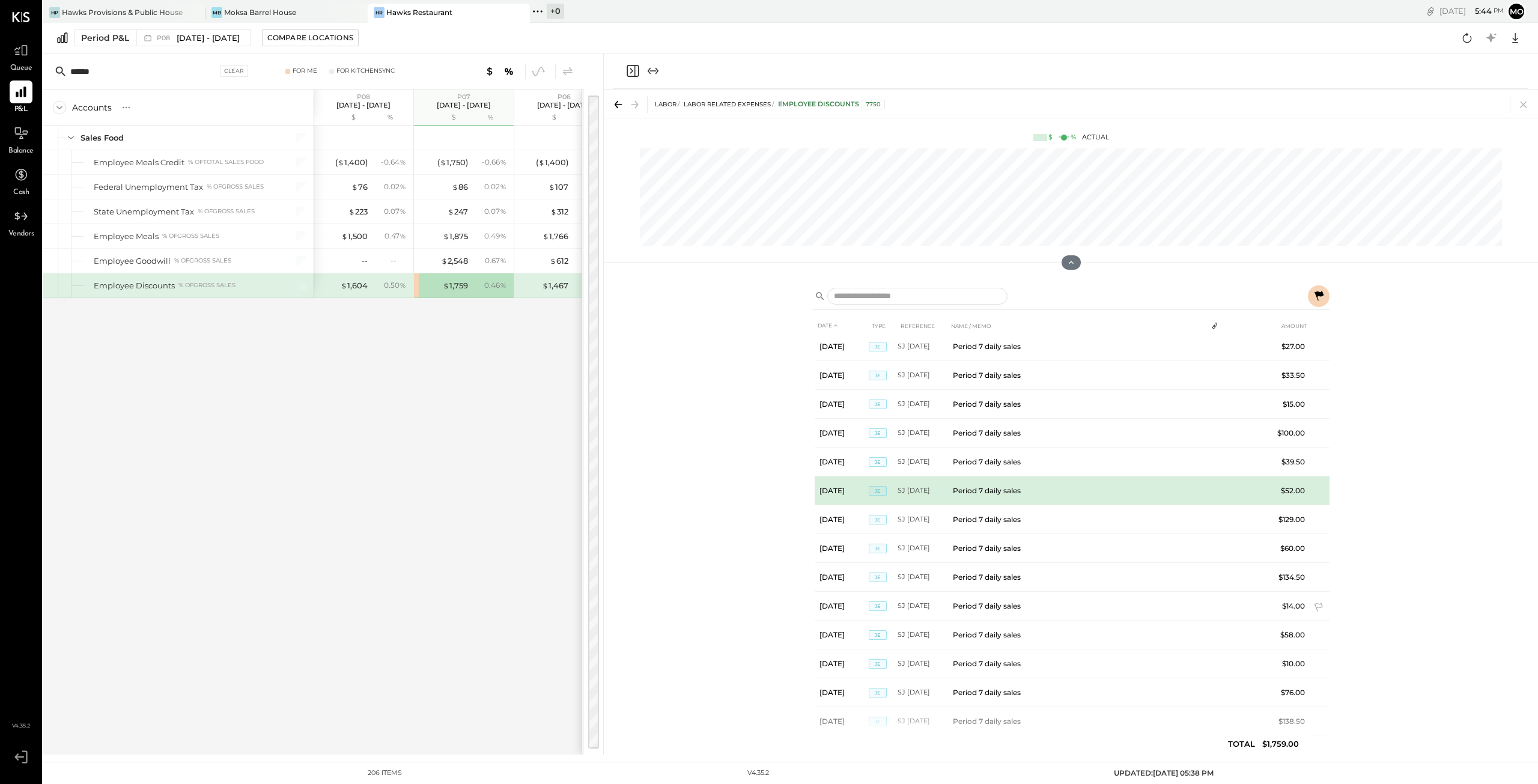
scroll to position [340, 0]
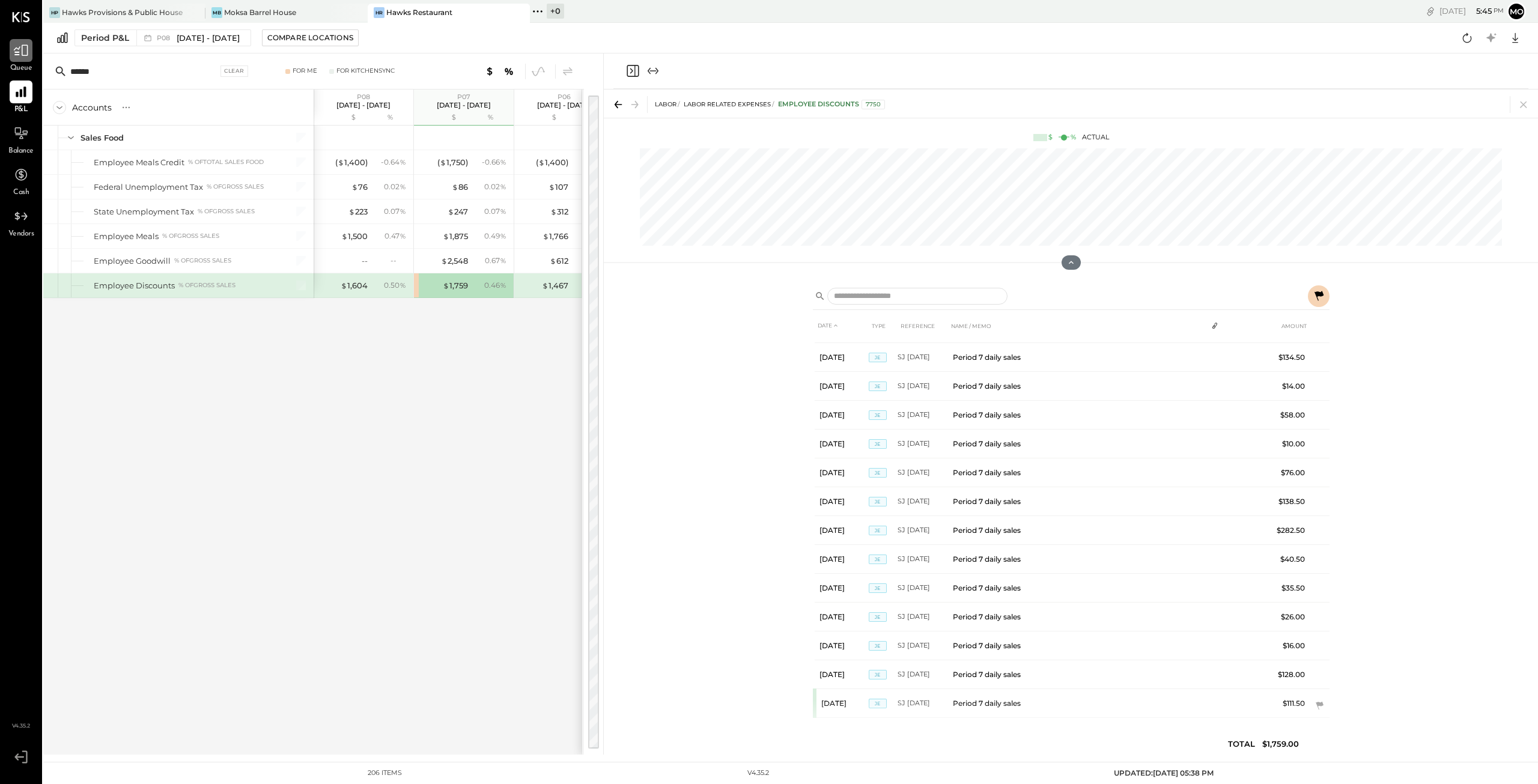
click at [21, 59] on div at bounding box center [21, 51] width 23 height 23
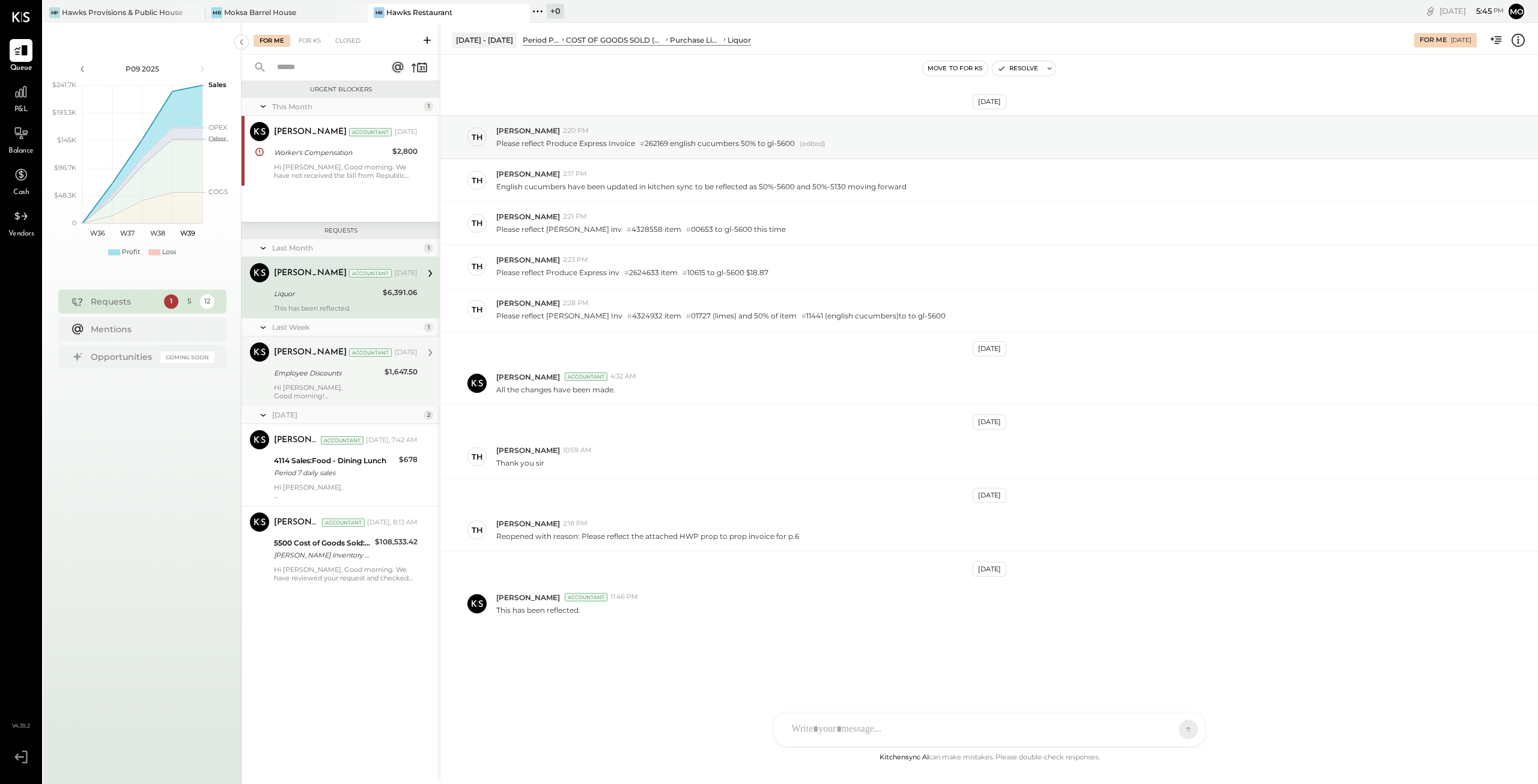
click at [313, 368] on div "Employee Discounts" at bounding box center [327, 373] width 107 height 12
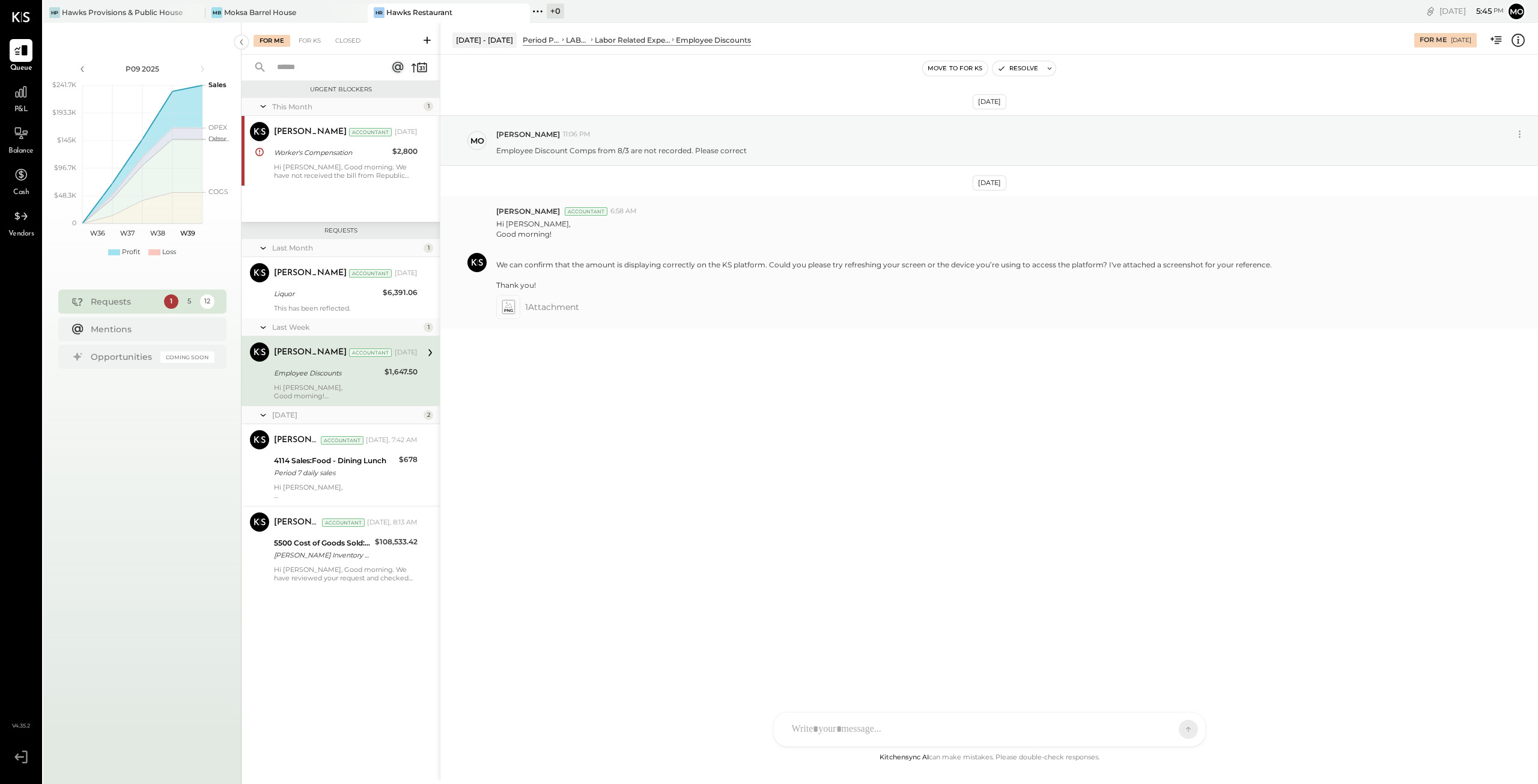
click at [511, 305] on icon at bounding box center [508, 305] width 7 height 5
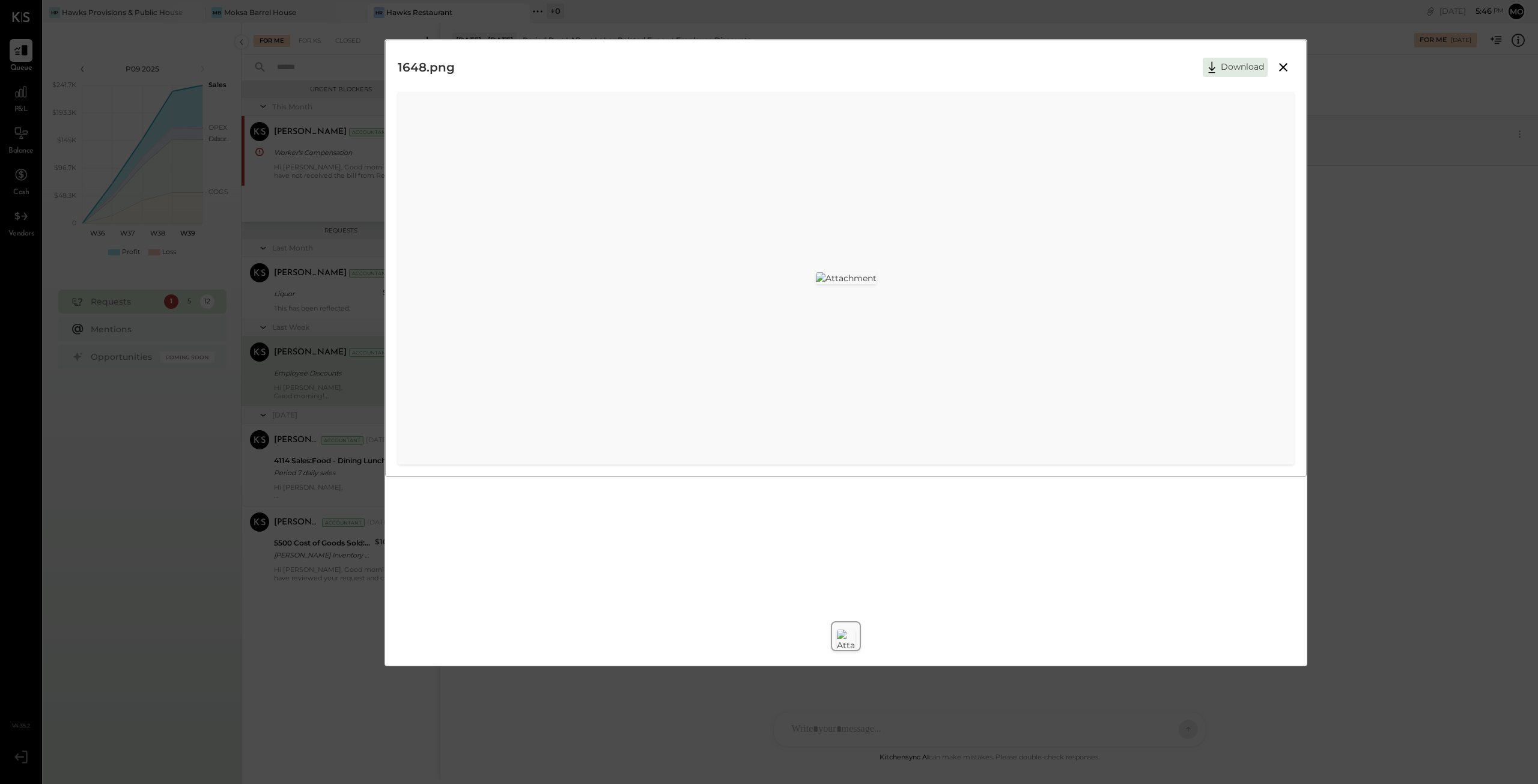
click at [1284, 67] on icon at bounding box center [1282, 67] width 8 height 8
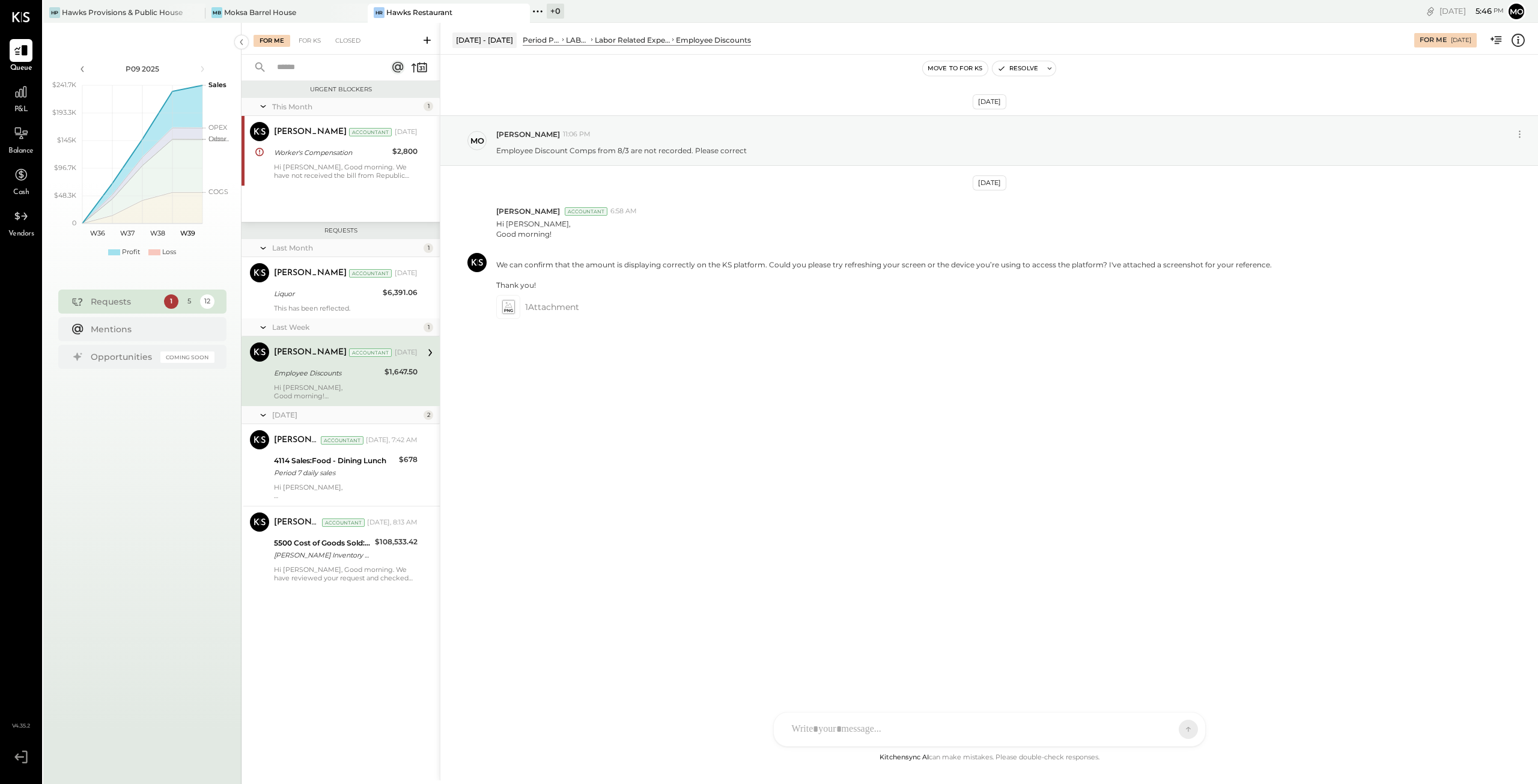
click at [296, 368] on div "Employee Discounts" at bounding box center [327, 373] width 107 height 12
click at [430, 349] on icon at bounding box center [431, 352] width 16 height 16
click at [506, 307] on icon at bounding box center [508, 307] width 12 height 14
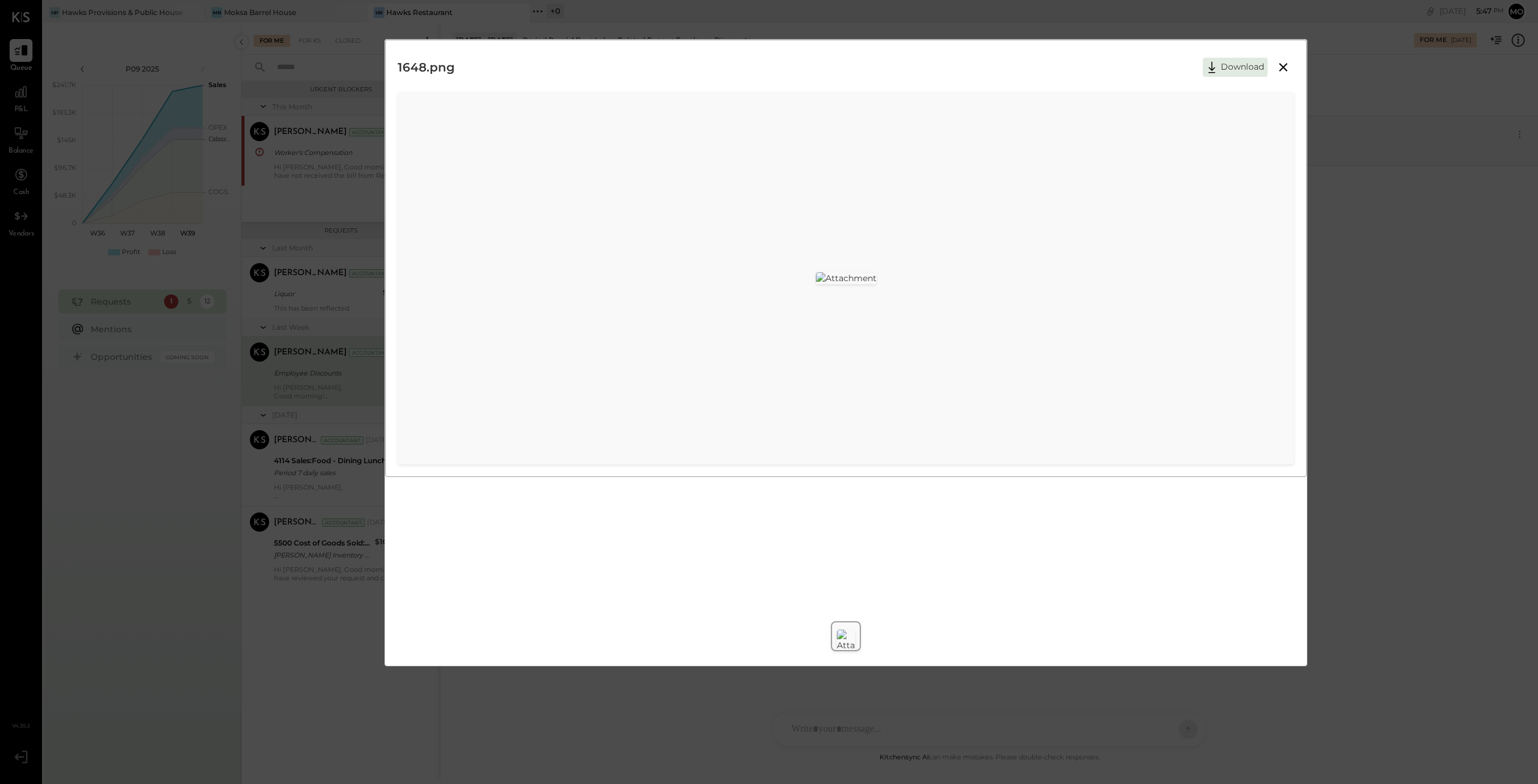
click at [1284, 66] on icon at bounding box center [1282, 67] width 8 height 8
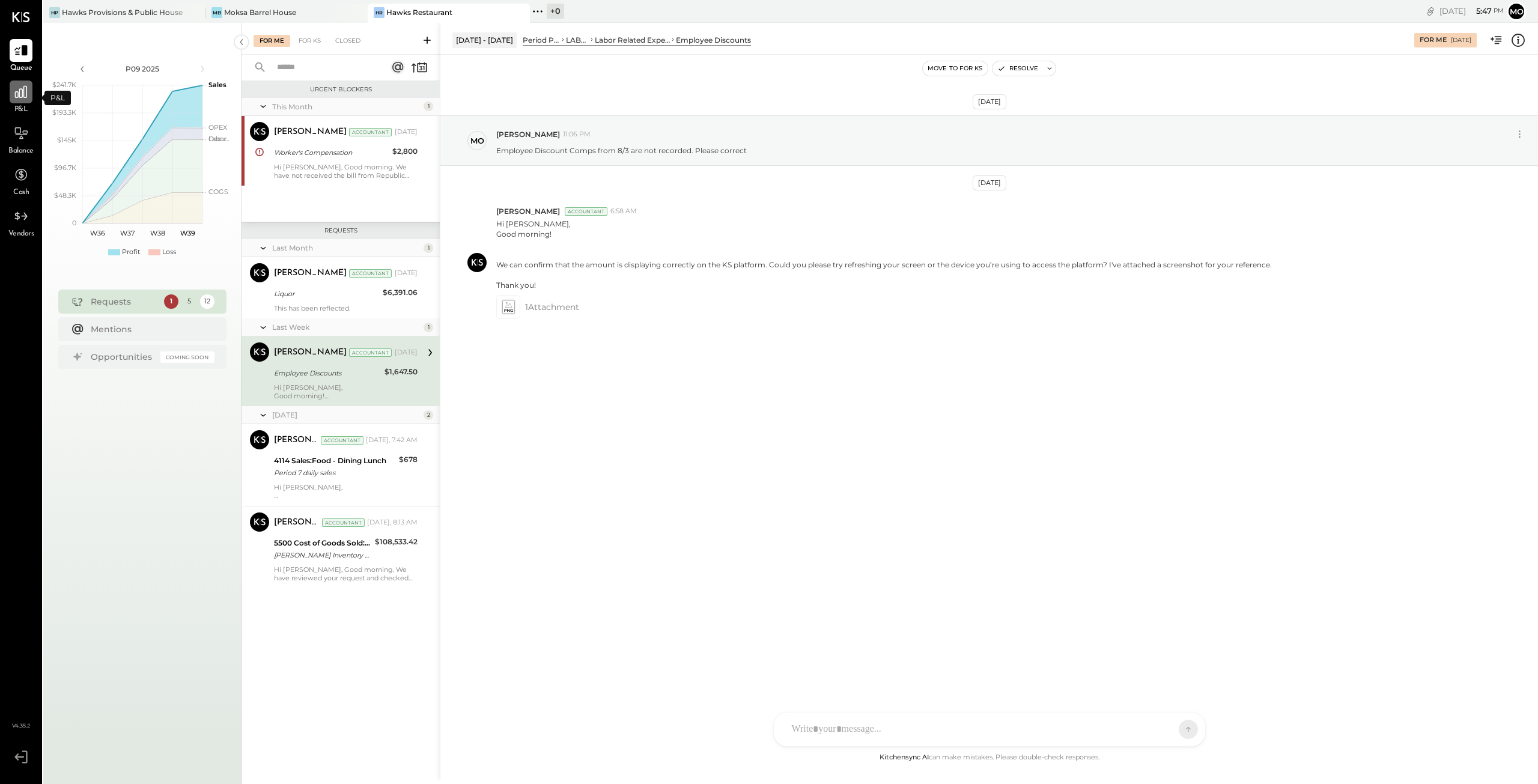
click at [21, 99] on icon at bounding box center [21, 92] width 16 height 16
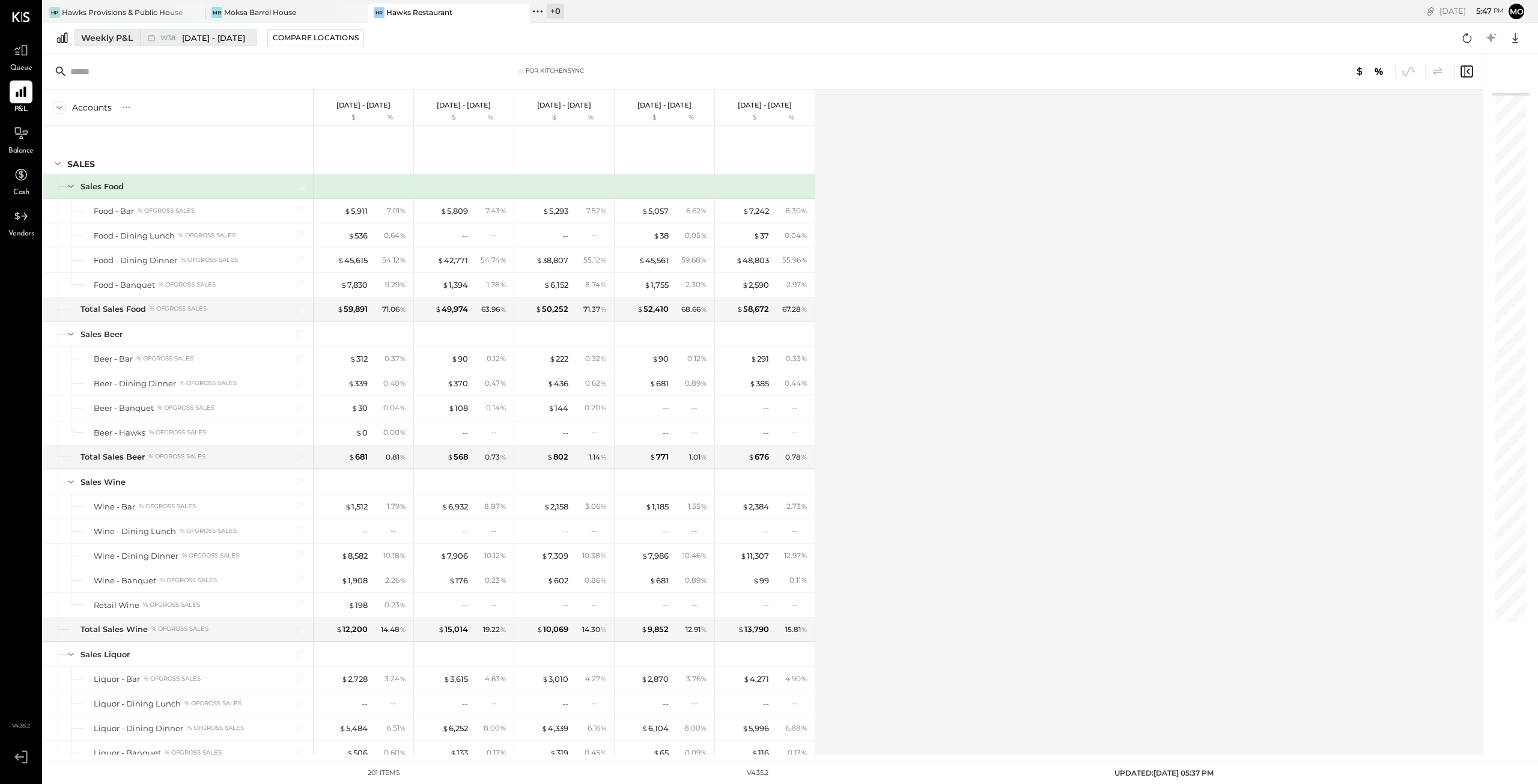
click at [108, 40] on div "Weekly P&L" at bounding box center [107, 38] width 52 height 12
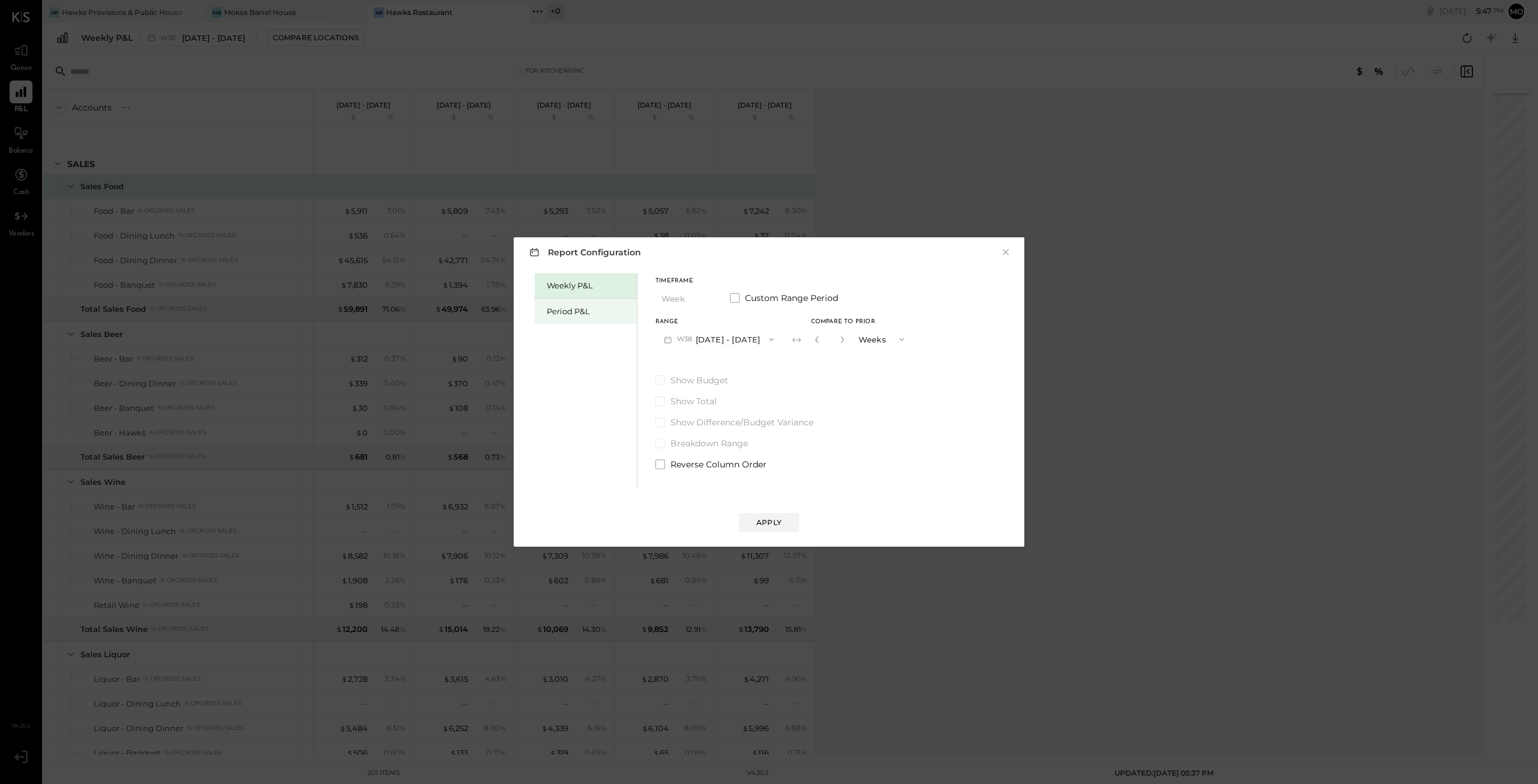
click at [572, 305] on div "Period P&L" at bounding box center [589, 311] width 84 height 12
click at [765, 338] on icon "button" at bounding box center [769, 339] width 10 height 10
click at [719, 389] on span "[DATE] - [DATE]" at bounding box center [712, 391] width 57 height 10
click at [838, 343] on div "Compare" at bounding box center [819, 341] width 39 height 10
click at [768, 519] on div "Apply" at bounding box center [769, 521] width 25 height 10
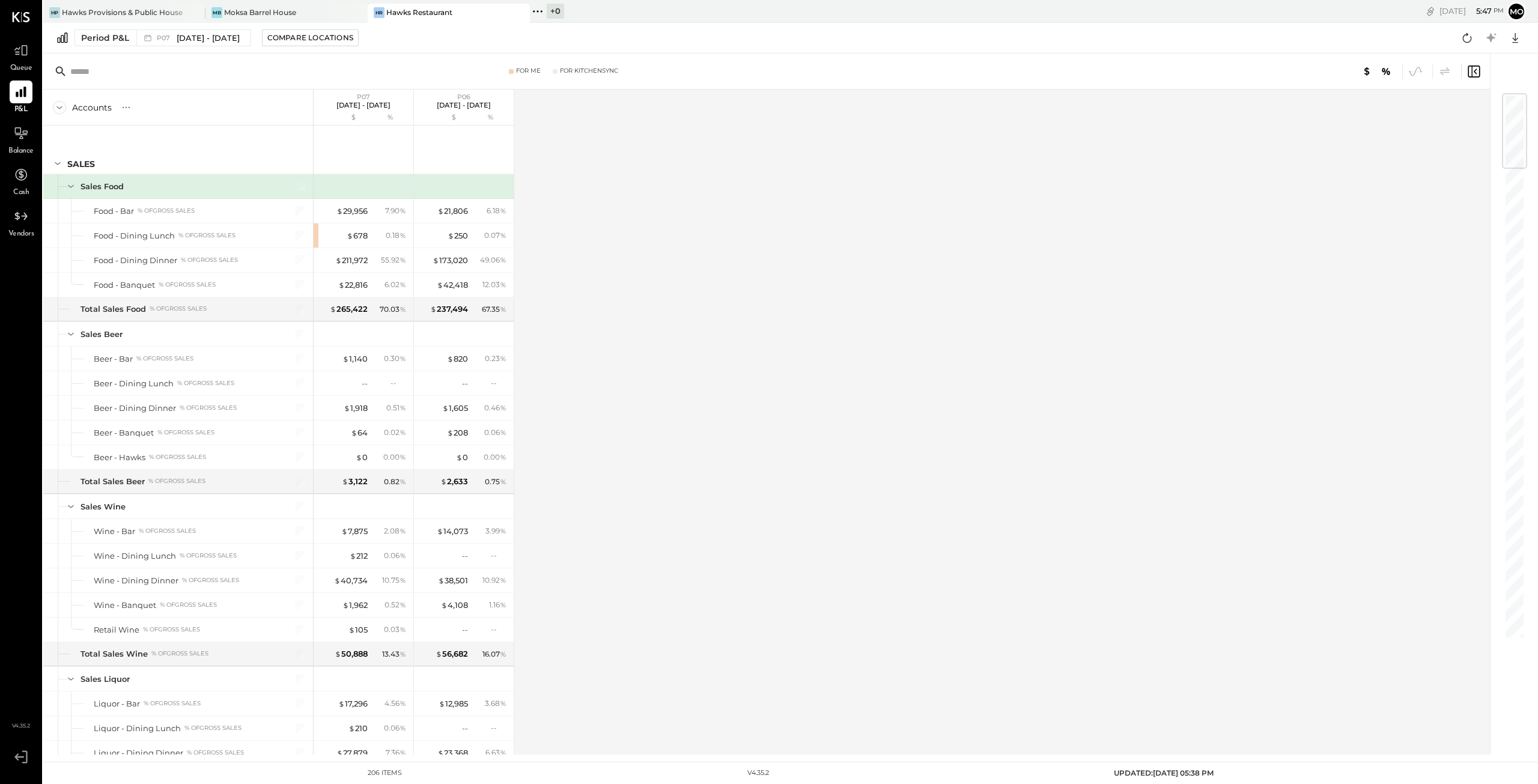
click at [131, 73] on input "text" at bounding box center [164, 71] width 189 height 21
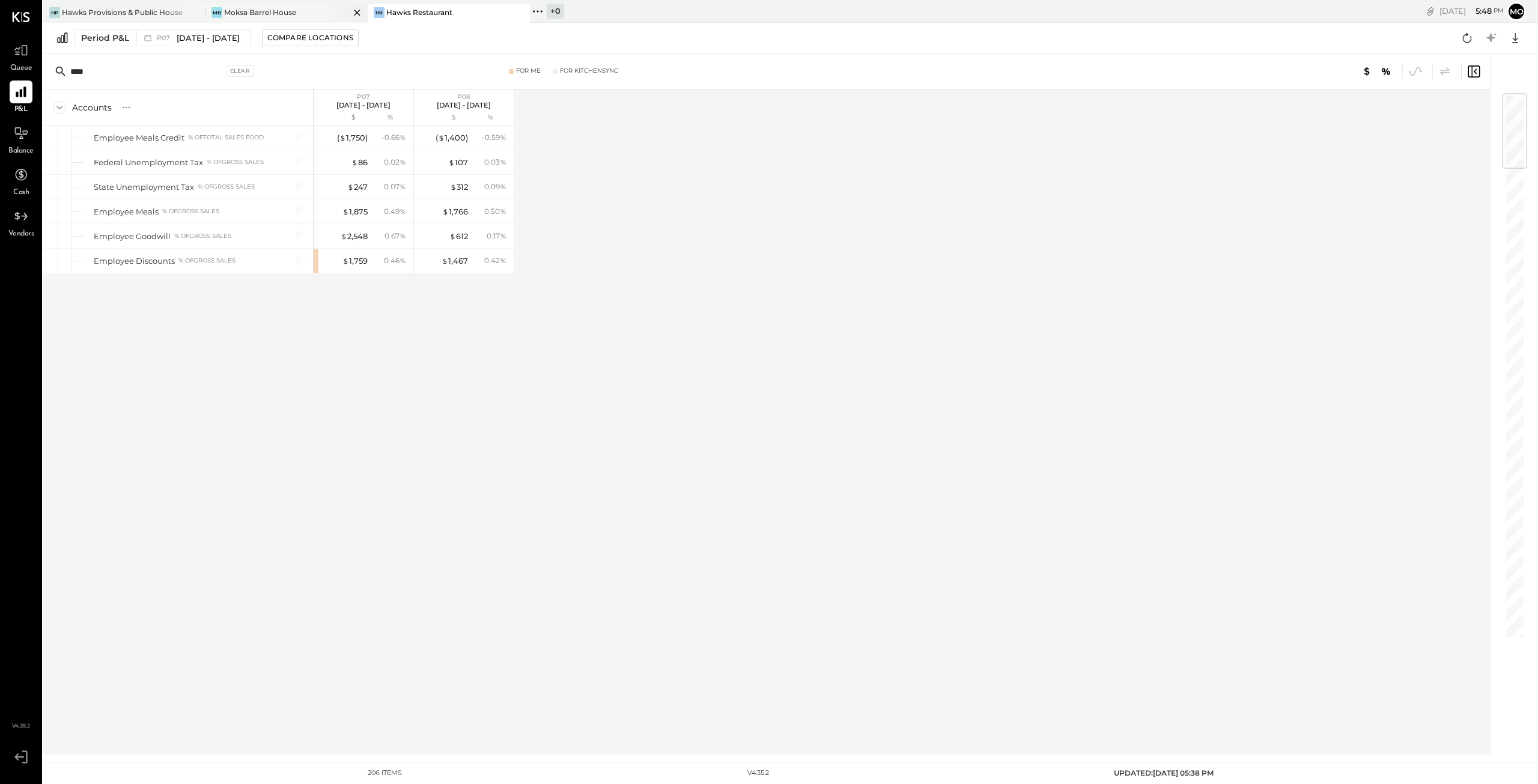
type input "****"
click at [24, 52] on icon at bounding box center [21, 51] width 16 height 16
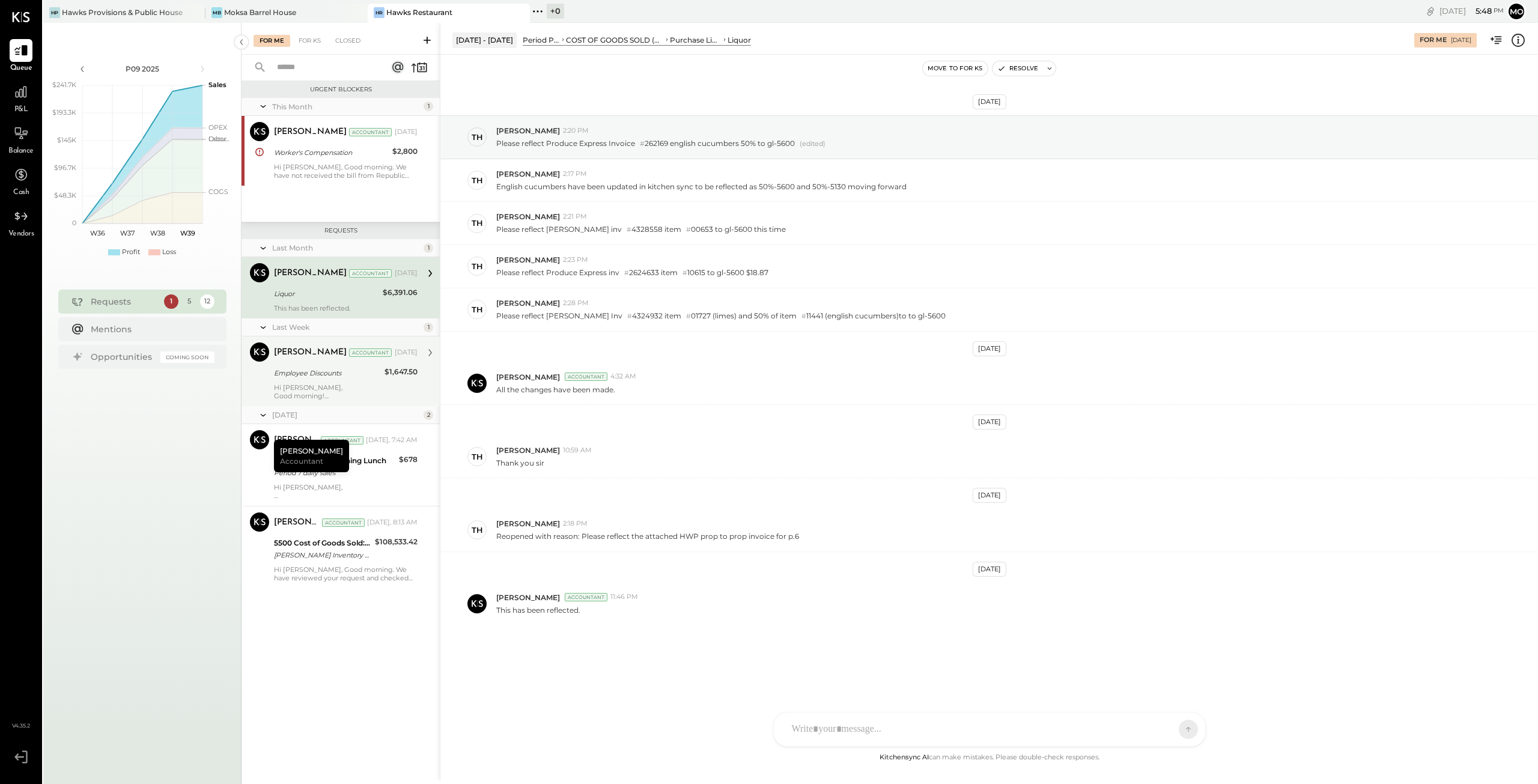
click at [283, 367] on div "Employee Discounts" at bounding box center [327, 373] width 107 height 12
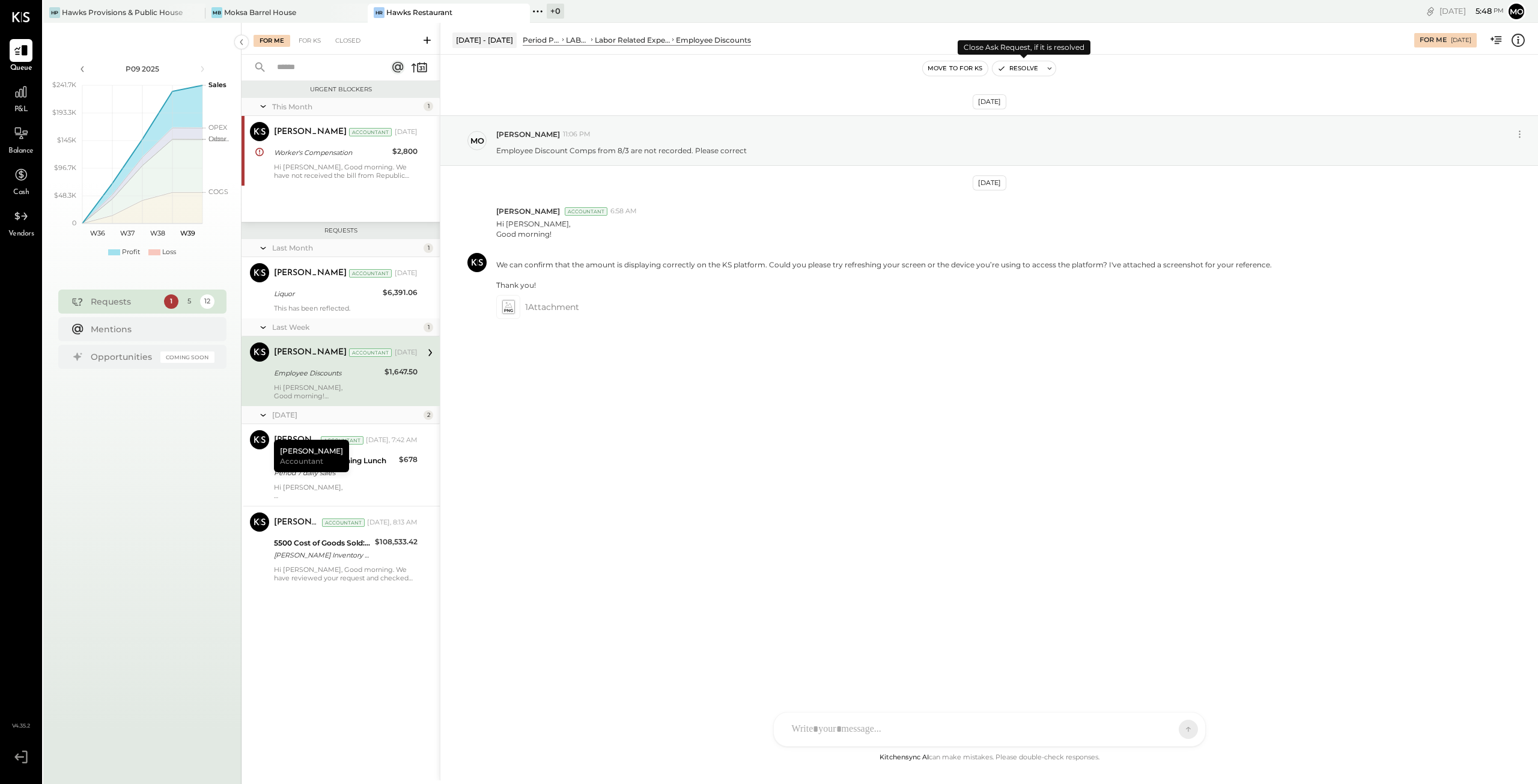
click at [1025, 67] on button "Resolve" at bounding box center [1018, 68] width 51 height 14
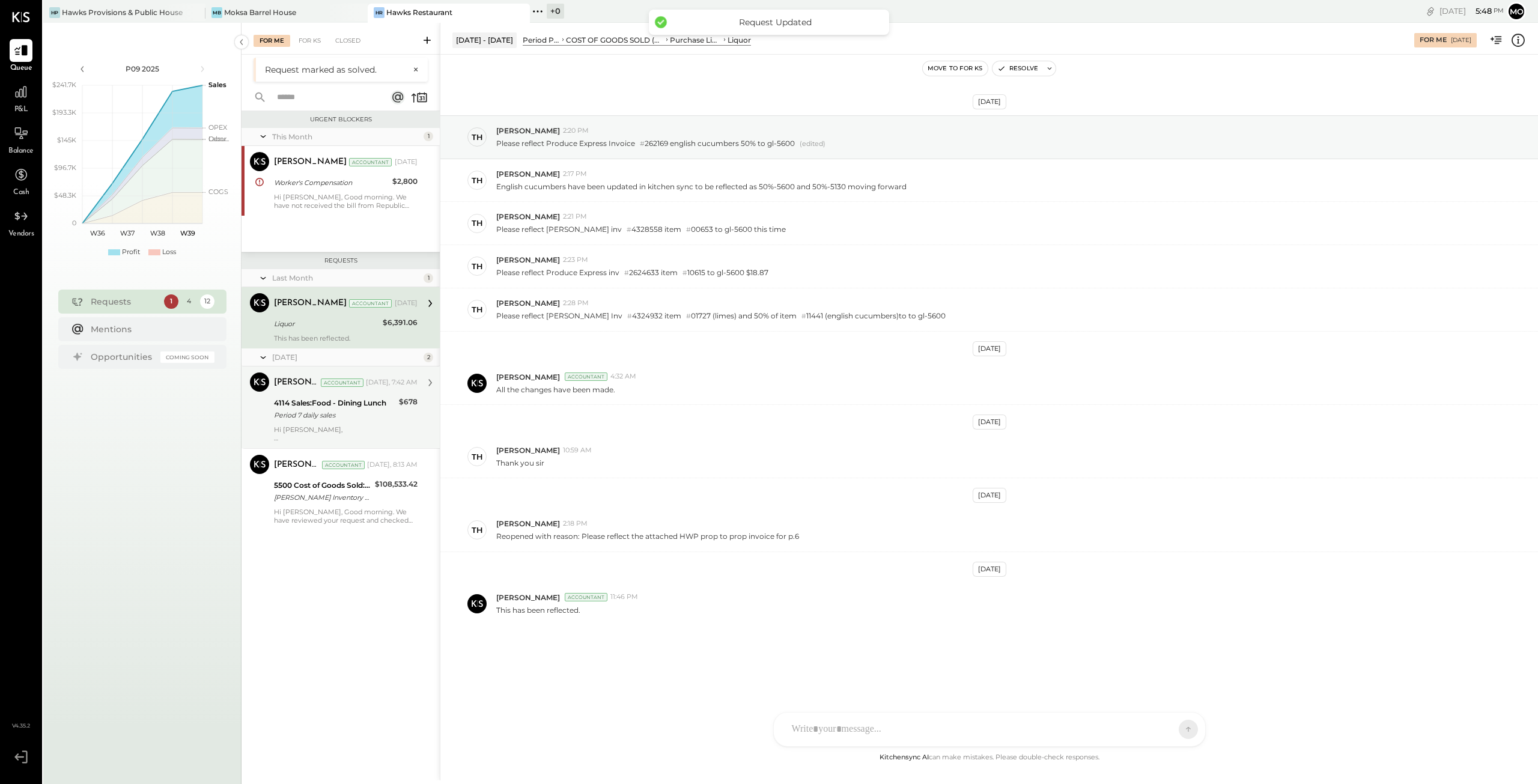
click at [286, 396] on div "4114 Sales:Food - Dining Lunch Period 7 daily sales" at bounding box center [334, 409] width 122 height 27
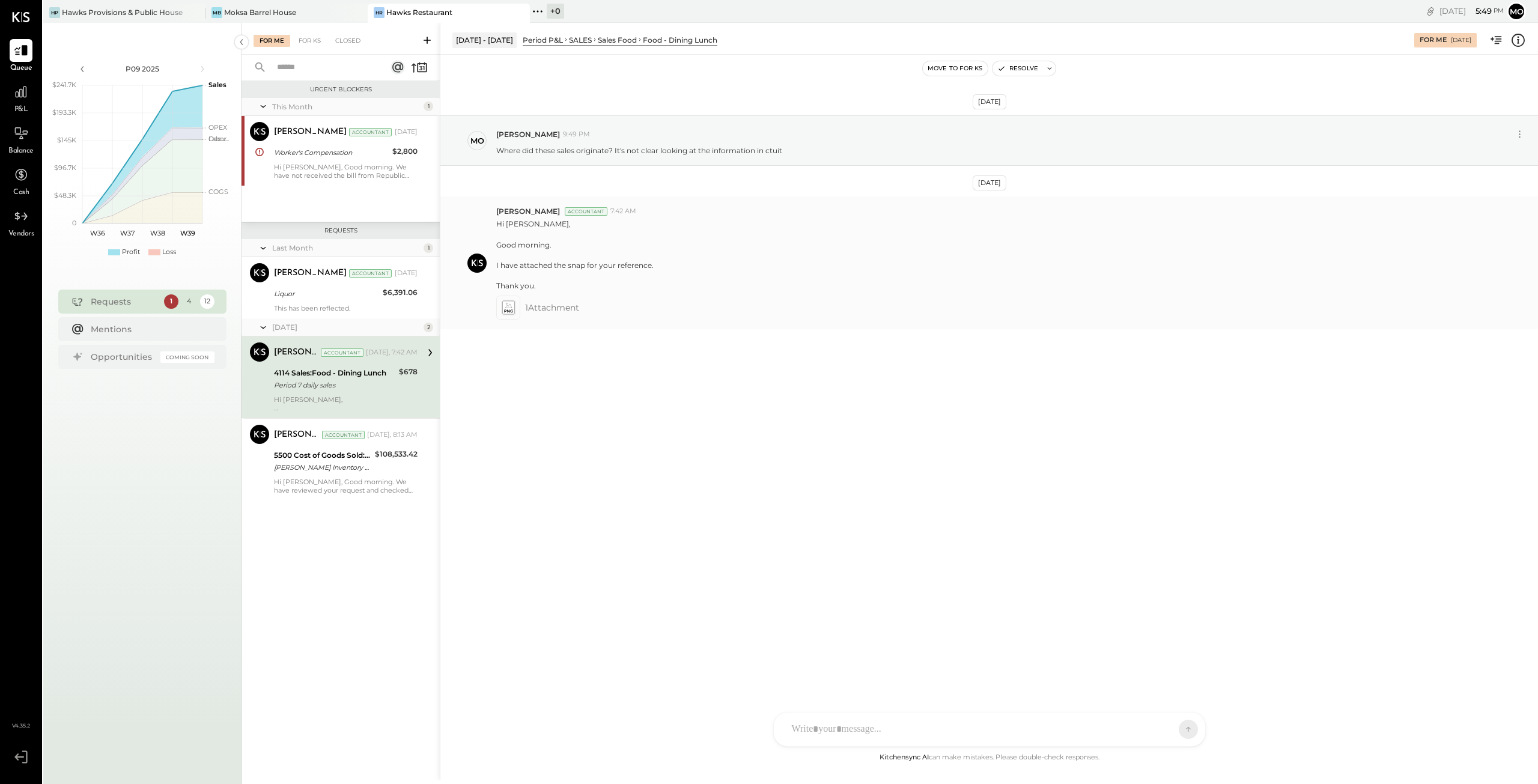
click at [503, 304] on icon at bounding box center [508, 308] width 12 height 14
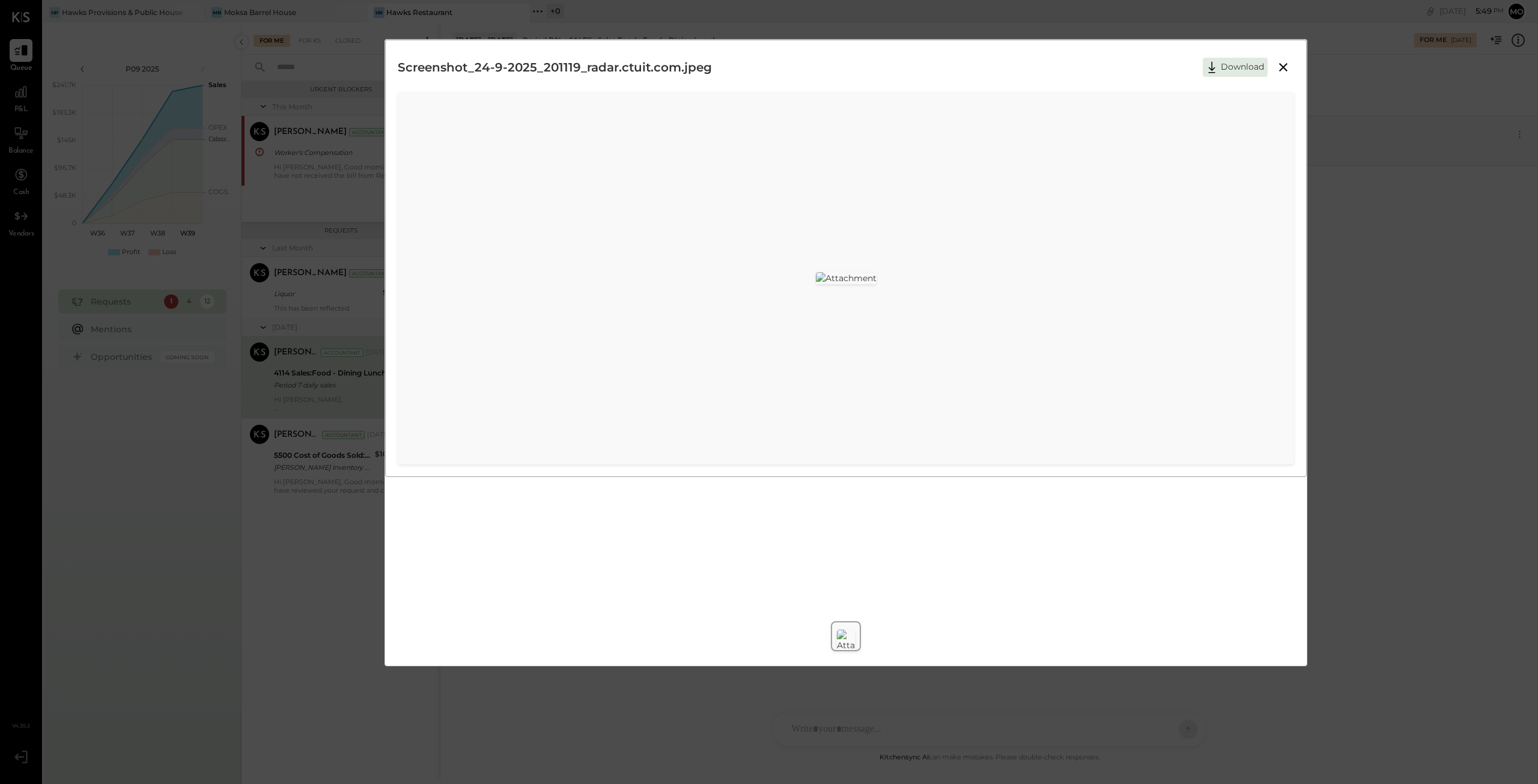
click at [1283, 67] on icon at bounding box center [1282, 67] width 8 height 8
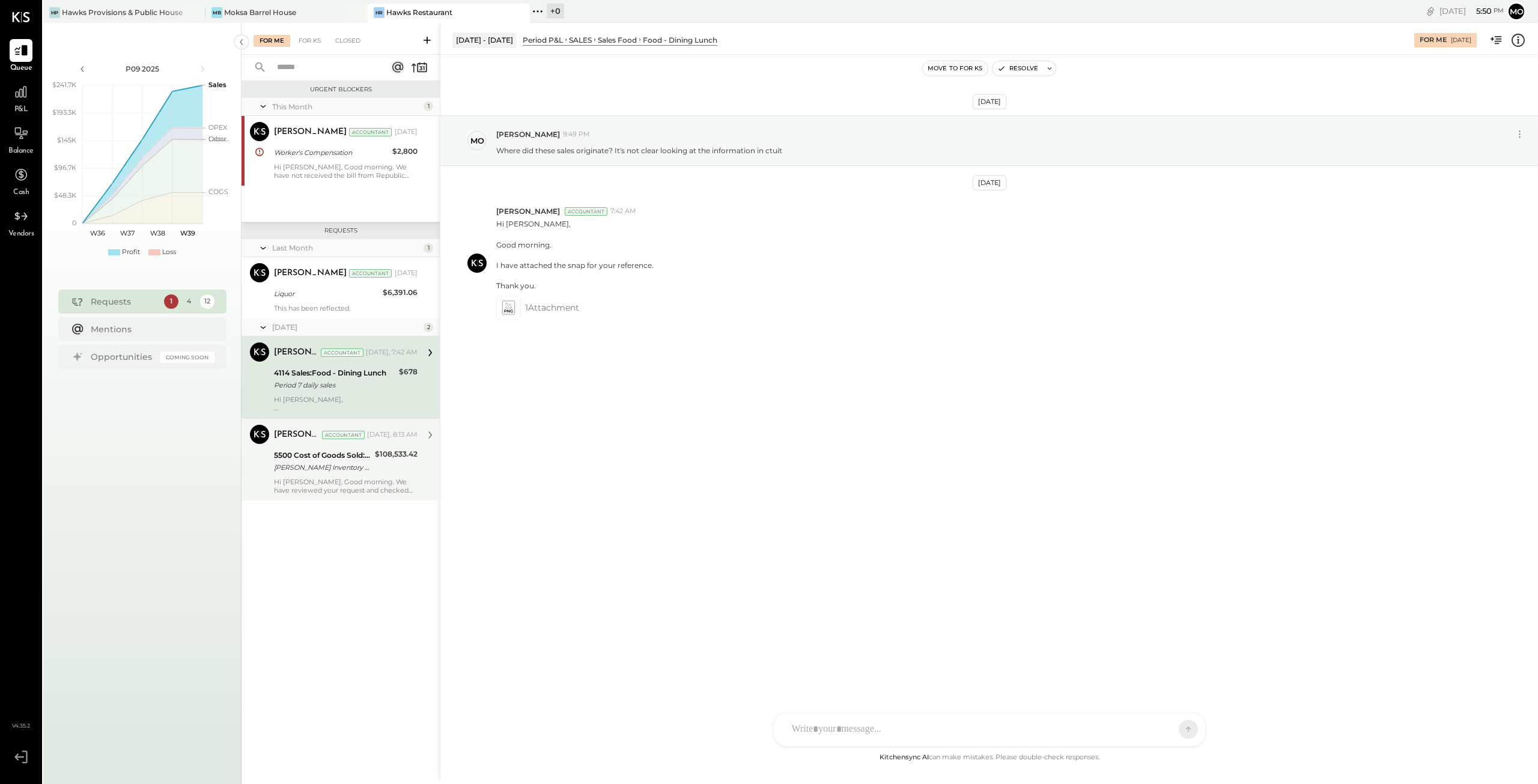
click at [316, 462] on div "[PERSON_NAME] Inventory P4" at bounding box center [322, 468] width 98 height 12
